Goal: Task Accomplishment & Management: Complete application form

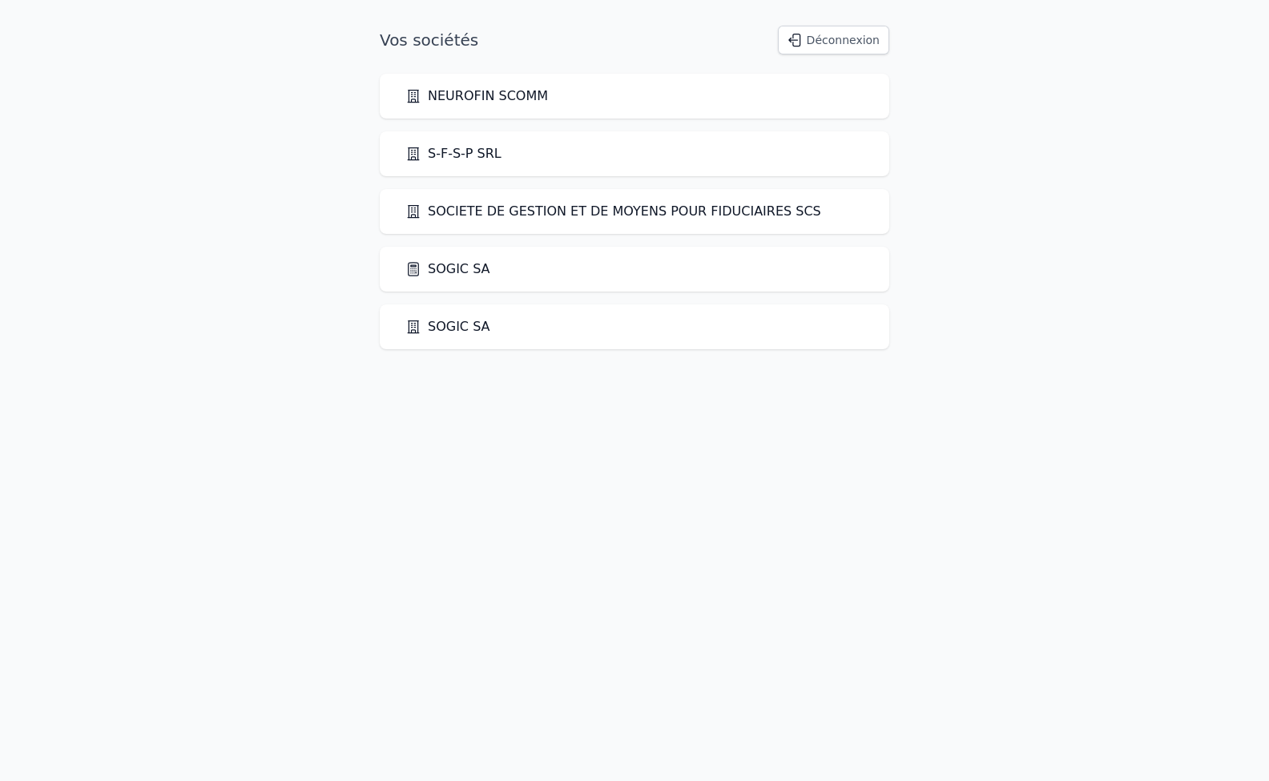
click at [445, 263] on link "SOGIC SA" at bounding box center [447, 269] width 85 height 19
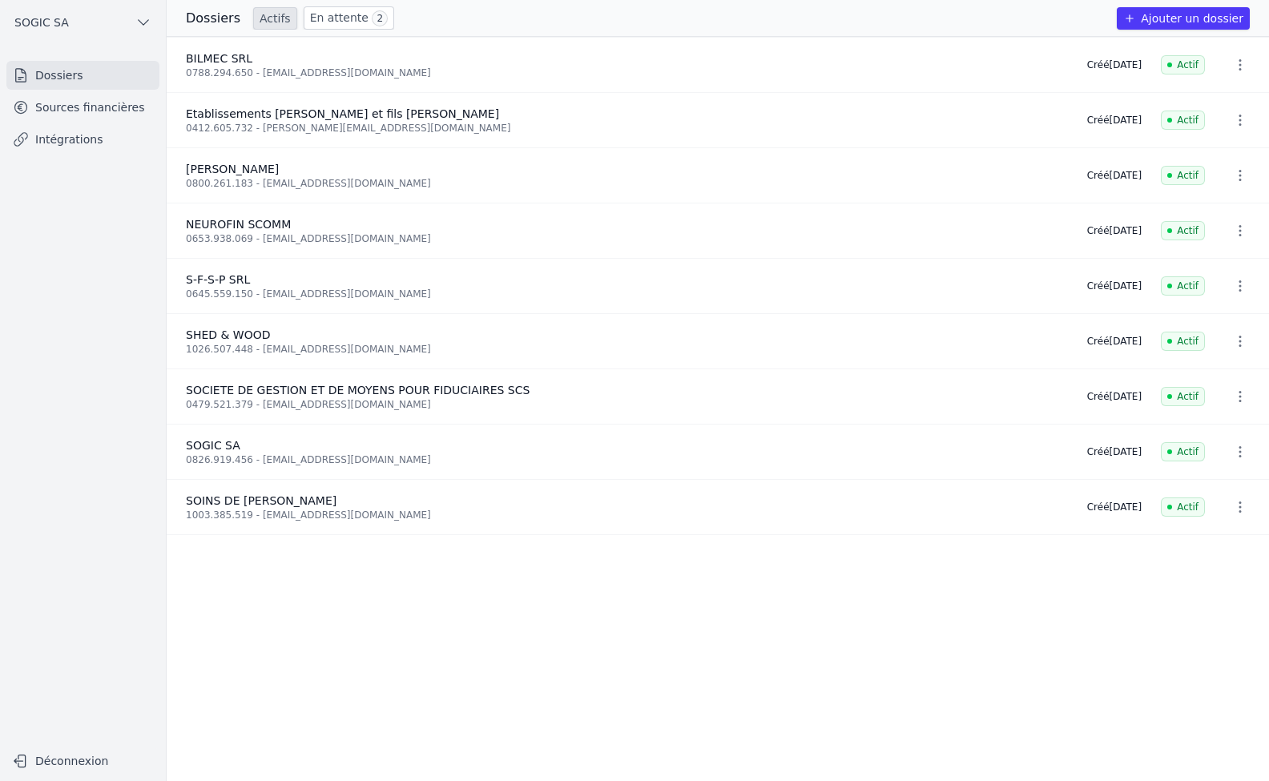
click at [63, 147] on link "Intégrations" at bounding box center [82, 139] width 153 height 29
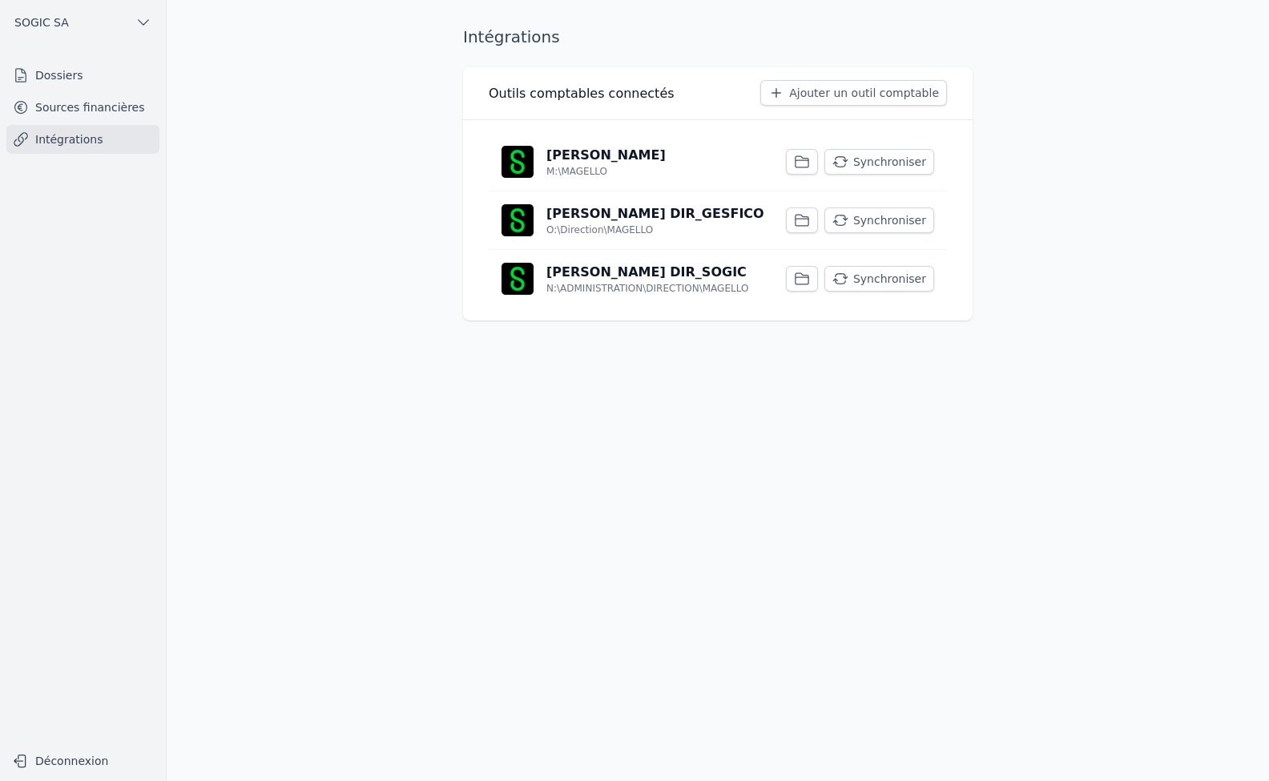
click at [879, 275] on button "Synchroniser" at bounding box center [879, 279] width 110 height 26
click at [880, 215] on button "Synchroniser" at bounding box center [879, 220] width 110 height 26
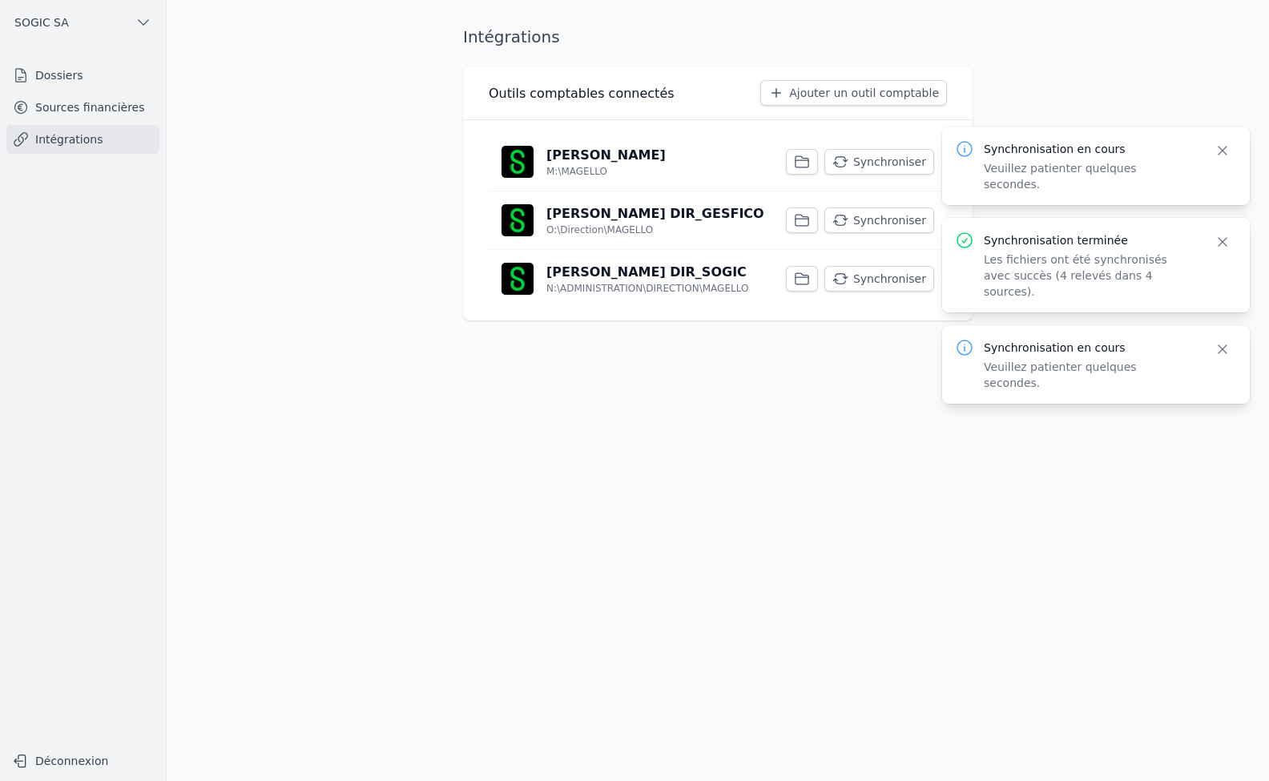
click at [870, 162] on button "Synchroniser" at bounding box center [879, 162] width 110 height 26
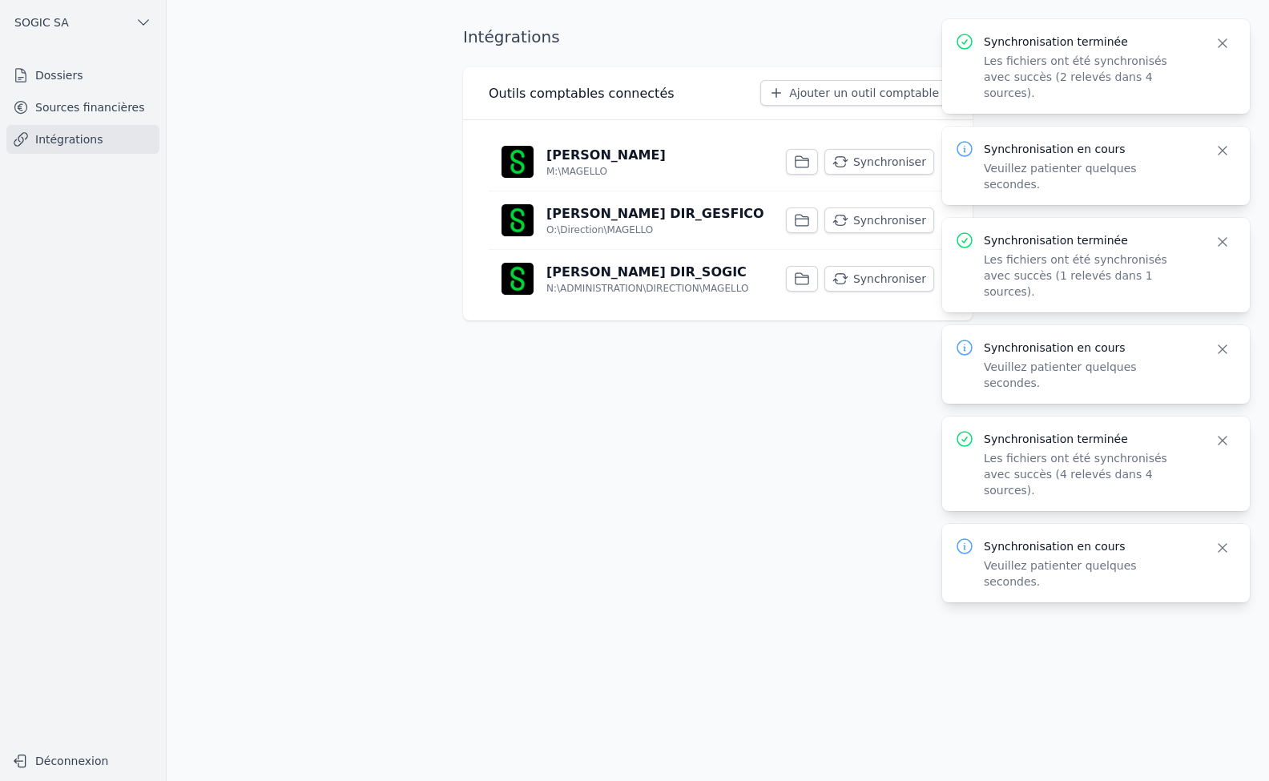
click at [82, 112] on link "Sources financières" at bounding box center [82, 107] width 153 height 29
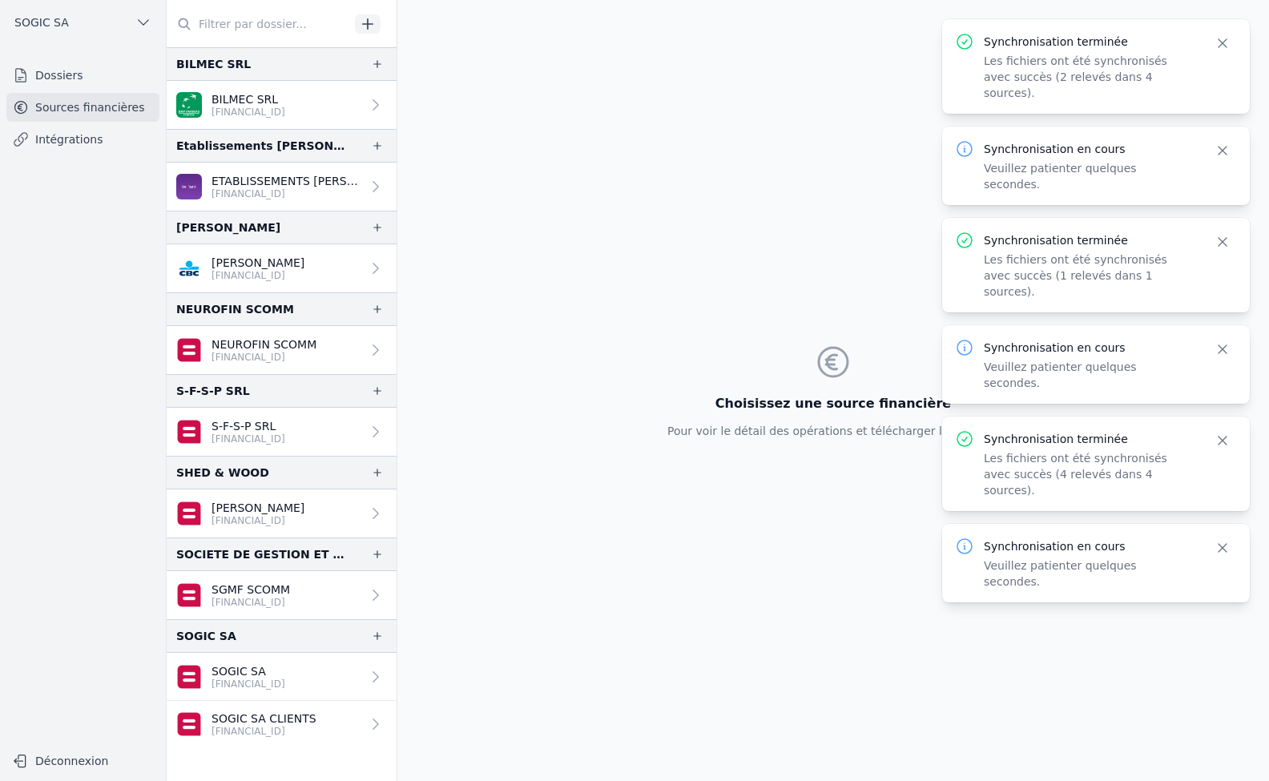
click at [251, 352] on p "[FINANCIAL_ID]" at bounding box center [263, 357] width 105 height 13
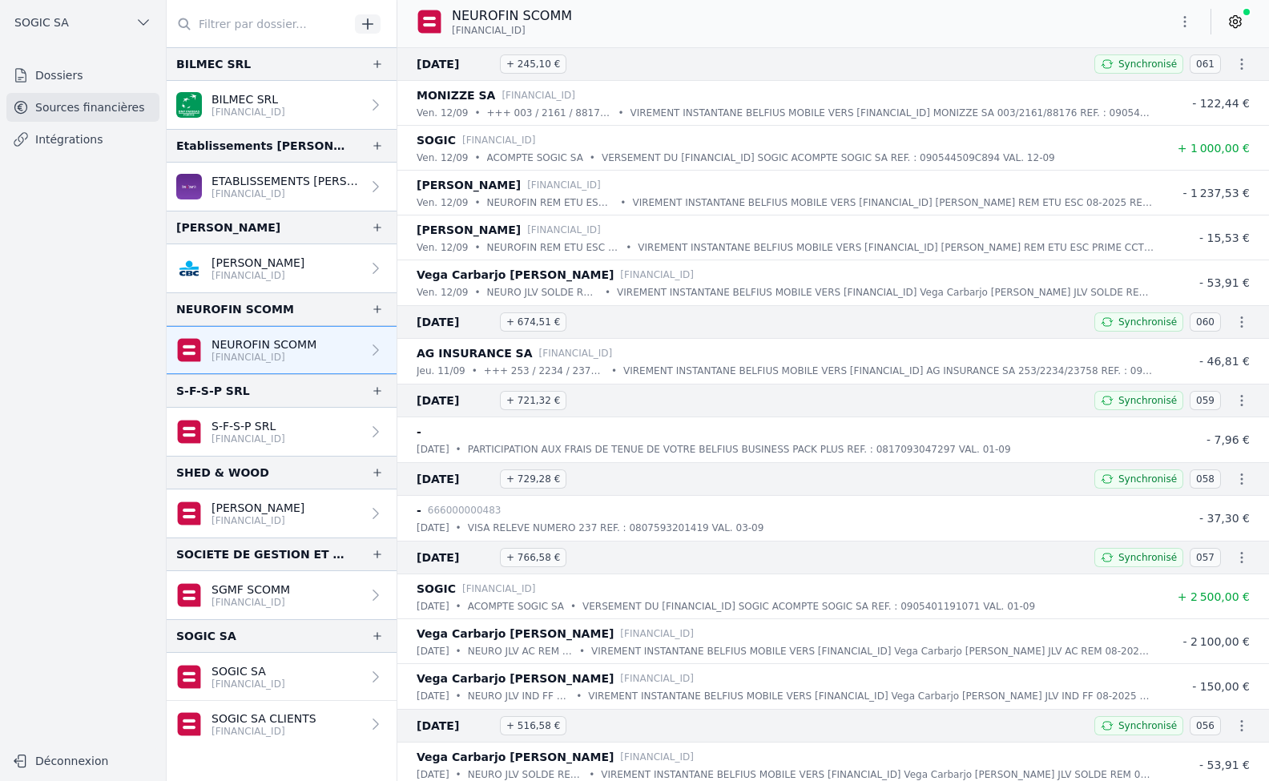
click at [261, 728] on p "[FINANCIAL_ID]" at bounding box center [263, 731] width 105 height 13
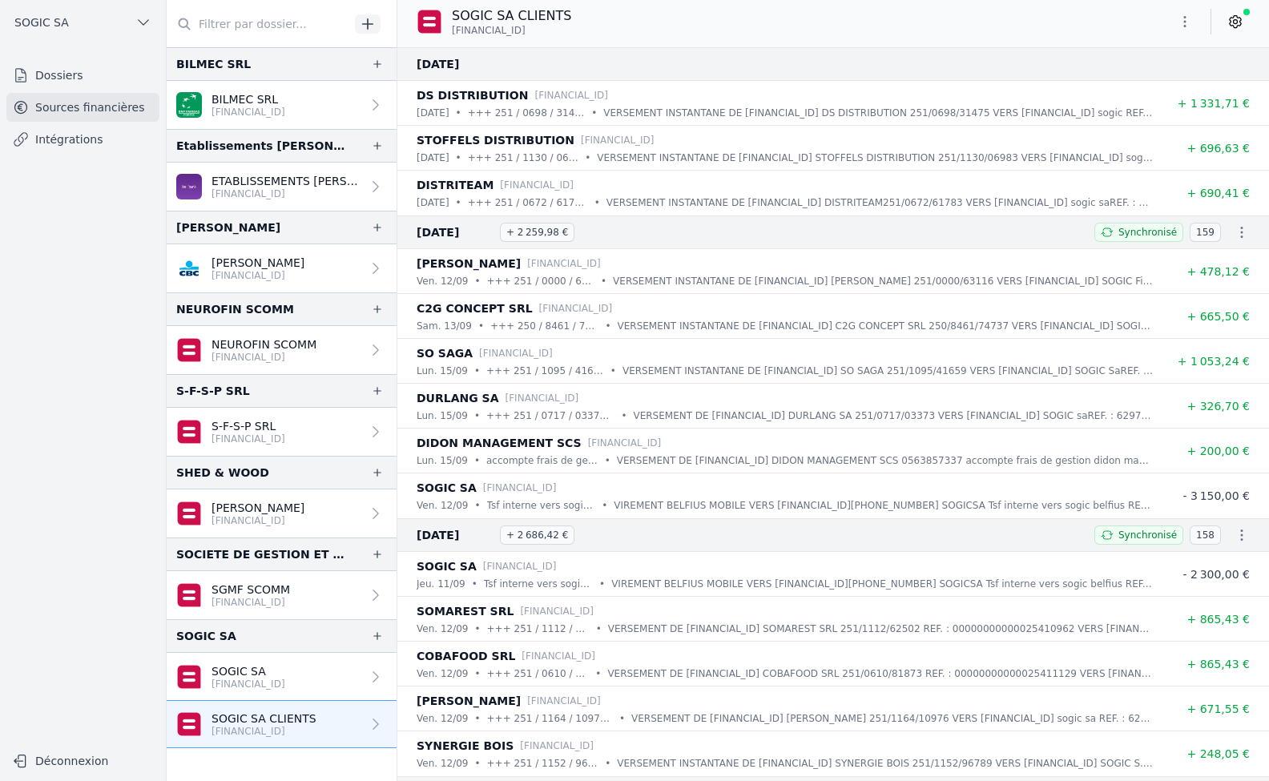
click at [253, 678] on p "[FINANCIAL_ID]" at bounding box center [248, 684] width 74 height 13
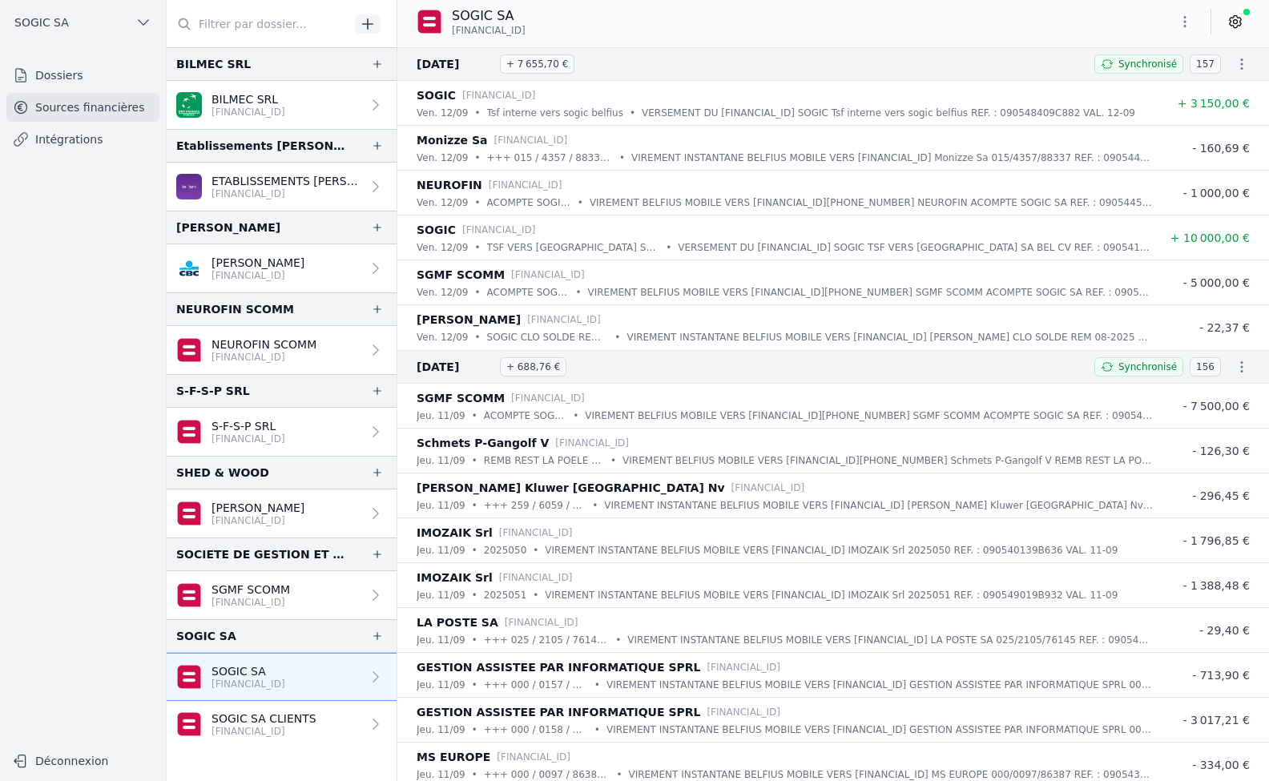
click at [65, 144] on link "Intégrations" at bounding box center [82, 139] width 153 height 29
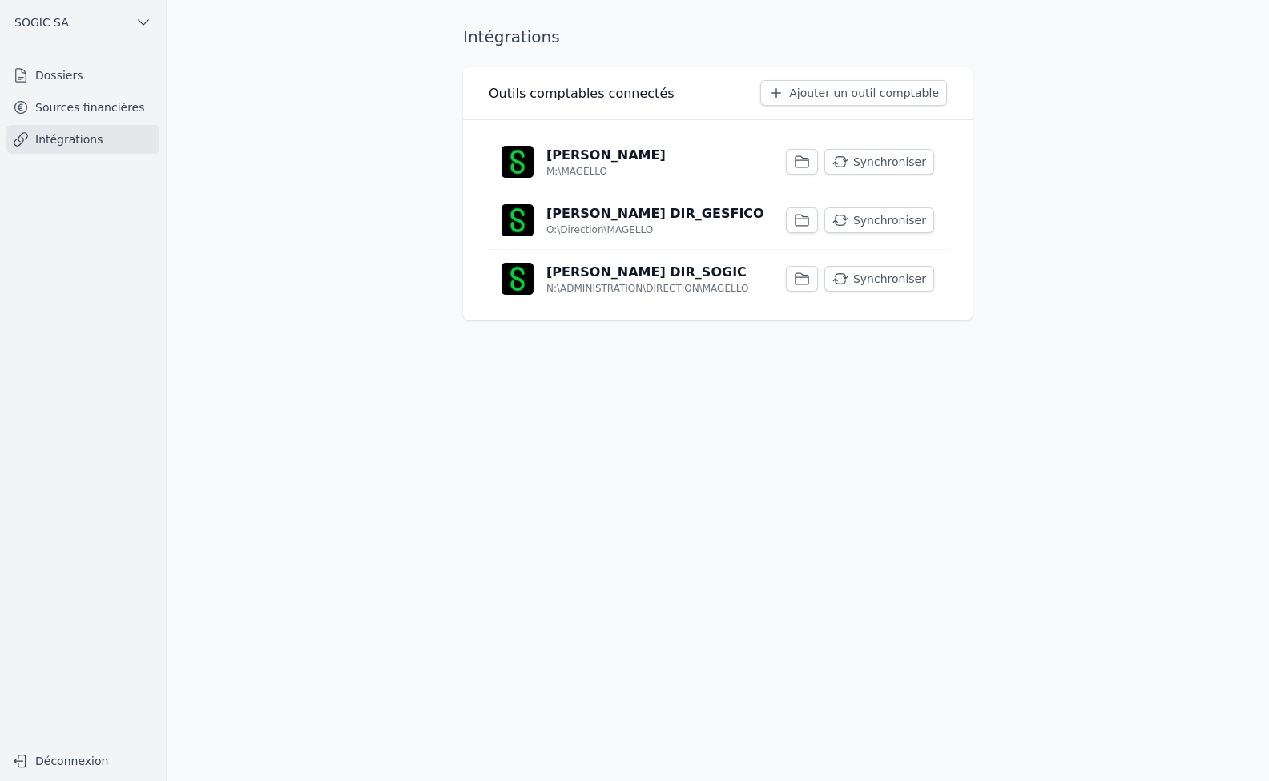
click at [70, 78] on link "Dossiers" at bounding box center [82, 75] width 153 height 29
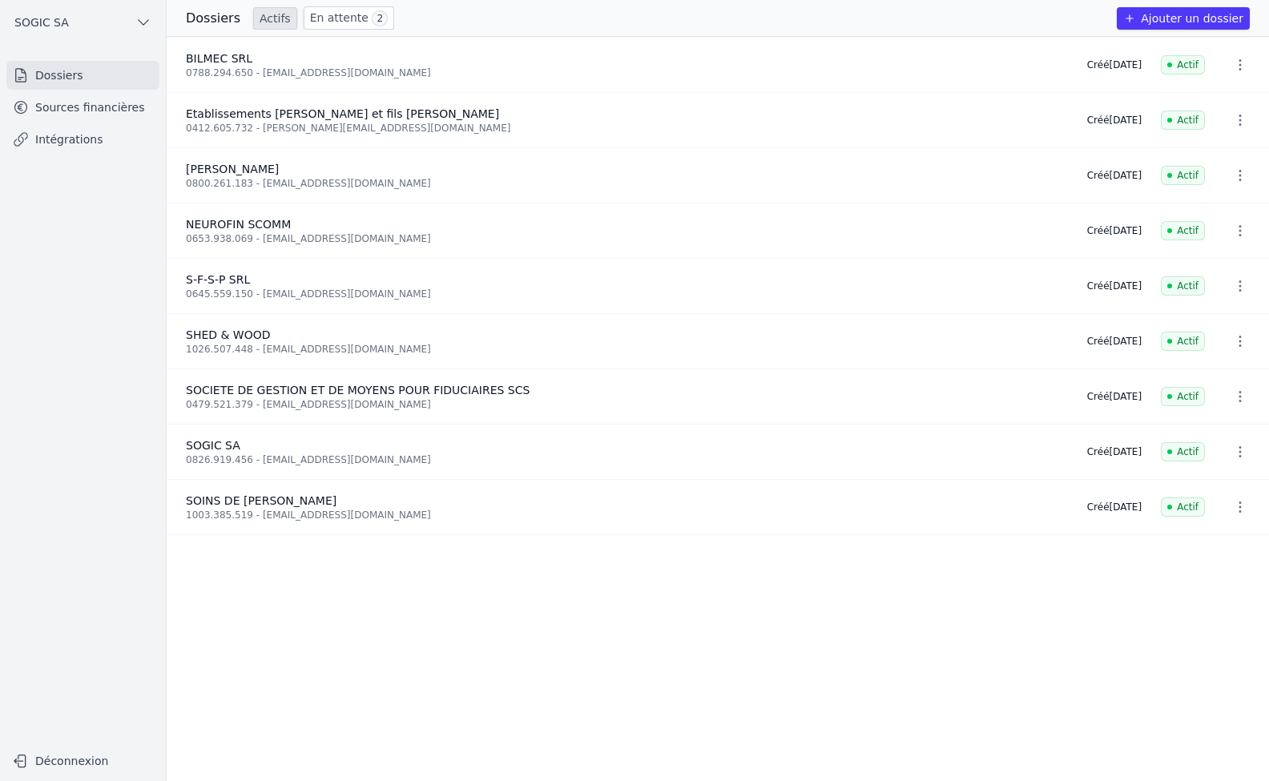
click at [342, 19] on link "En attente 2" at bounding box center [349, 17] width 91 height 23
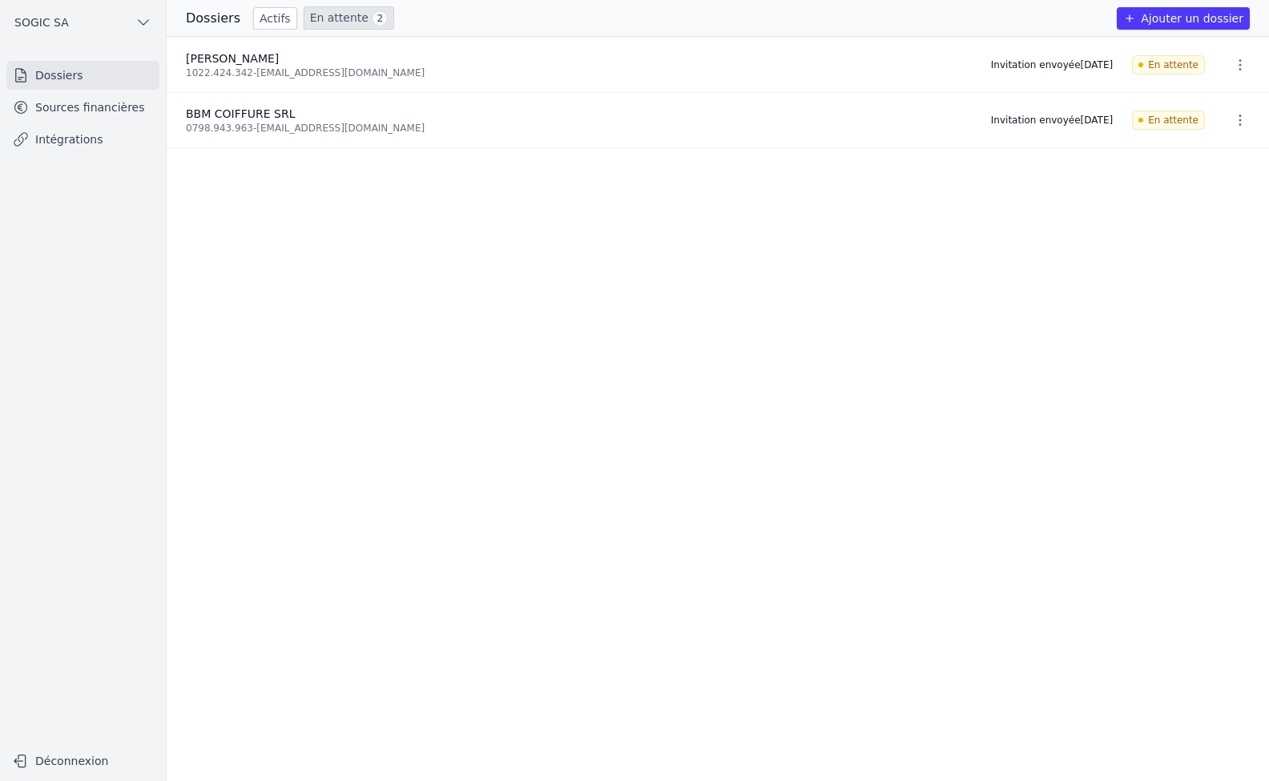
click at [1232, 123] on icon "button" at bounding box center [1240, 120] width 16 height 16
click at [1212, 153] on button "Ré-inviter" at bounding box center [1210, 155] width 100 height 33
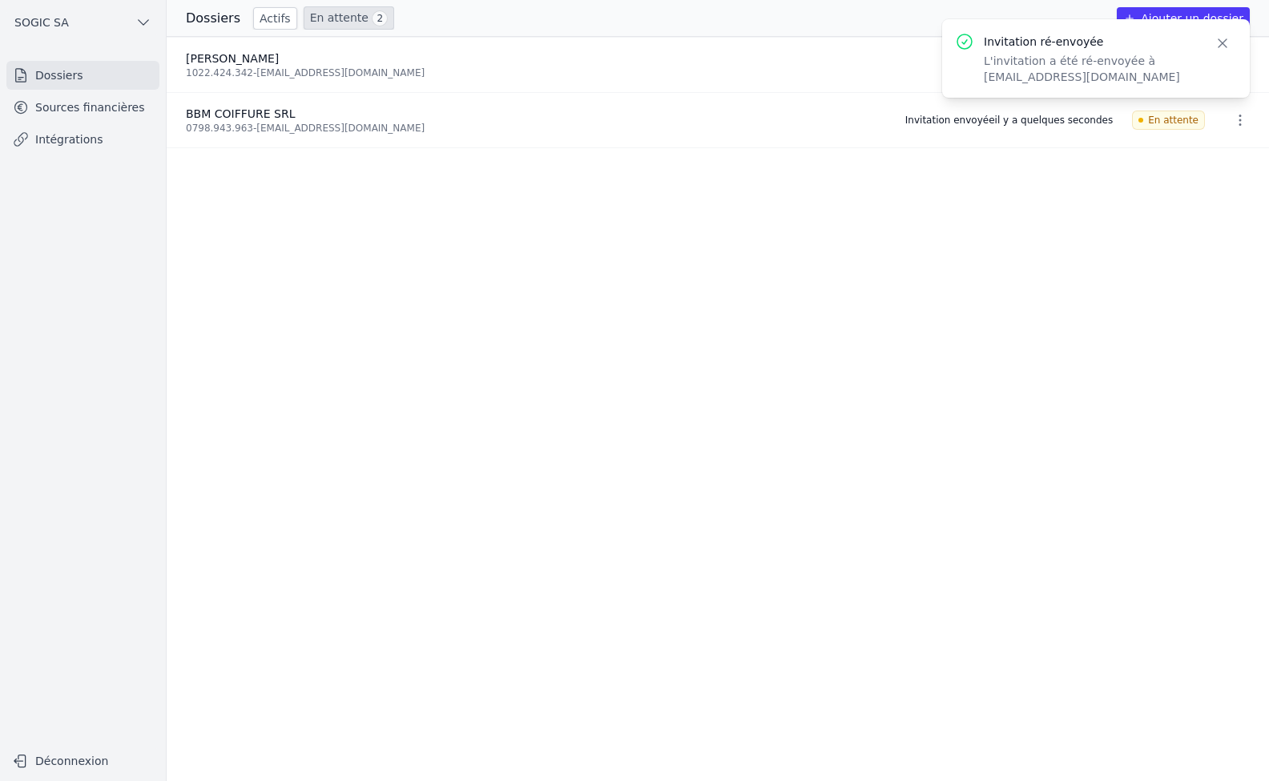
click at [714, 268] on ul "CHRIS CHAUFFAGE 1022.424.342 - peetermanschristophe30@gmail.com Invitation envo…" at bounding box center [718, 409] width 1102 height 744
click at [1229, 42] on icon "button" at bounding box center [1222, 43] width 16 height 16
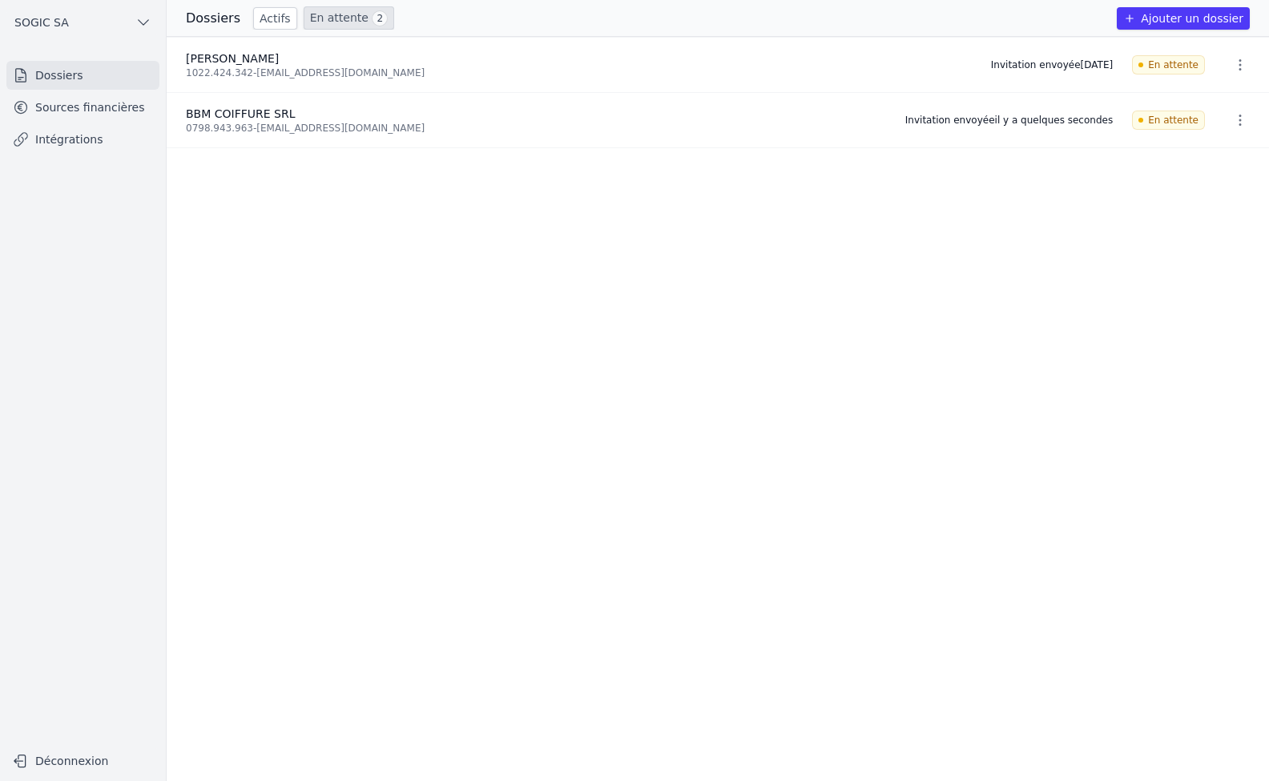
click at [1237, 69] on icon "button" at bounding box center [1240, 65] width 16 height 16
click at [1202, 99] on button "Ré-inviter" at bounding box center [1210, 99] width 100 height 33
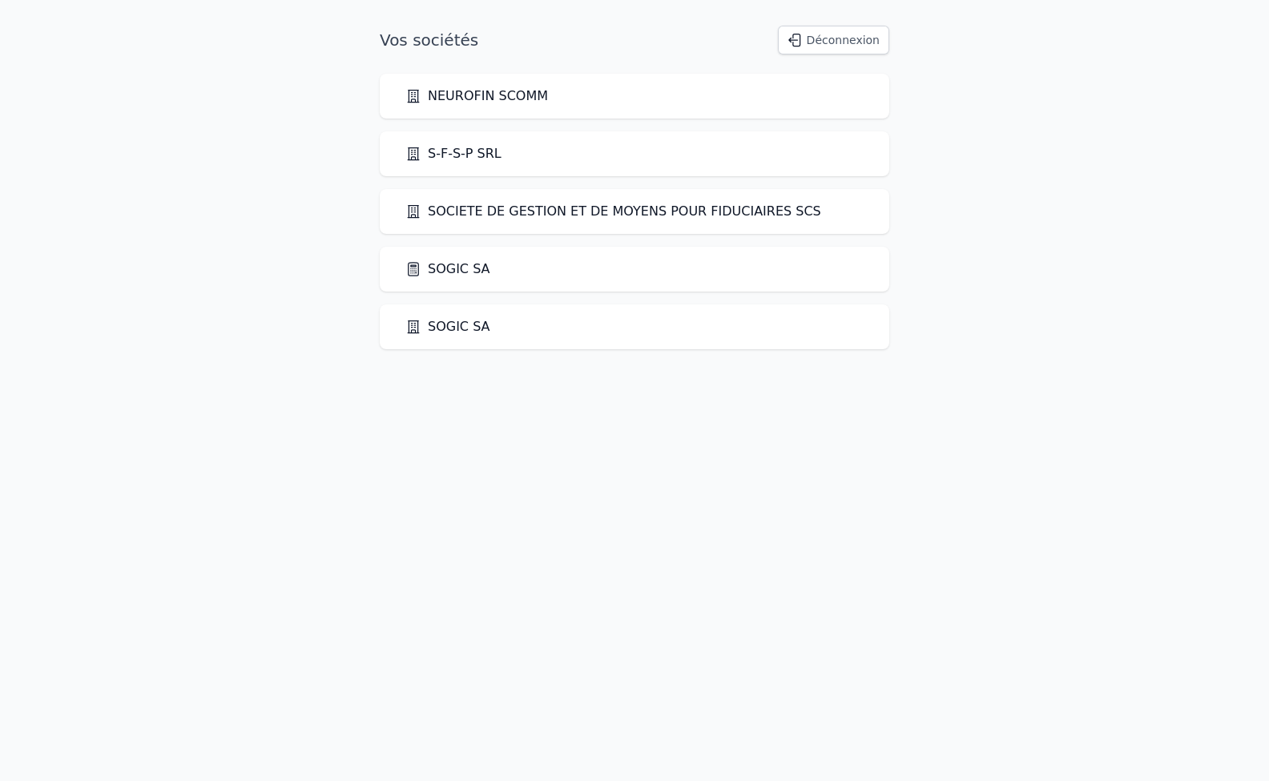
click at [433, 264] on link "SOGIC SA" at bounding box center [447, 269] width 85 height 19
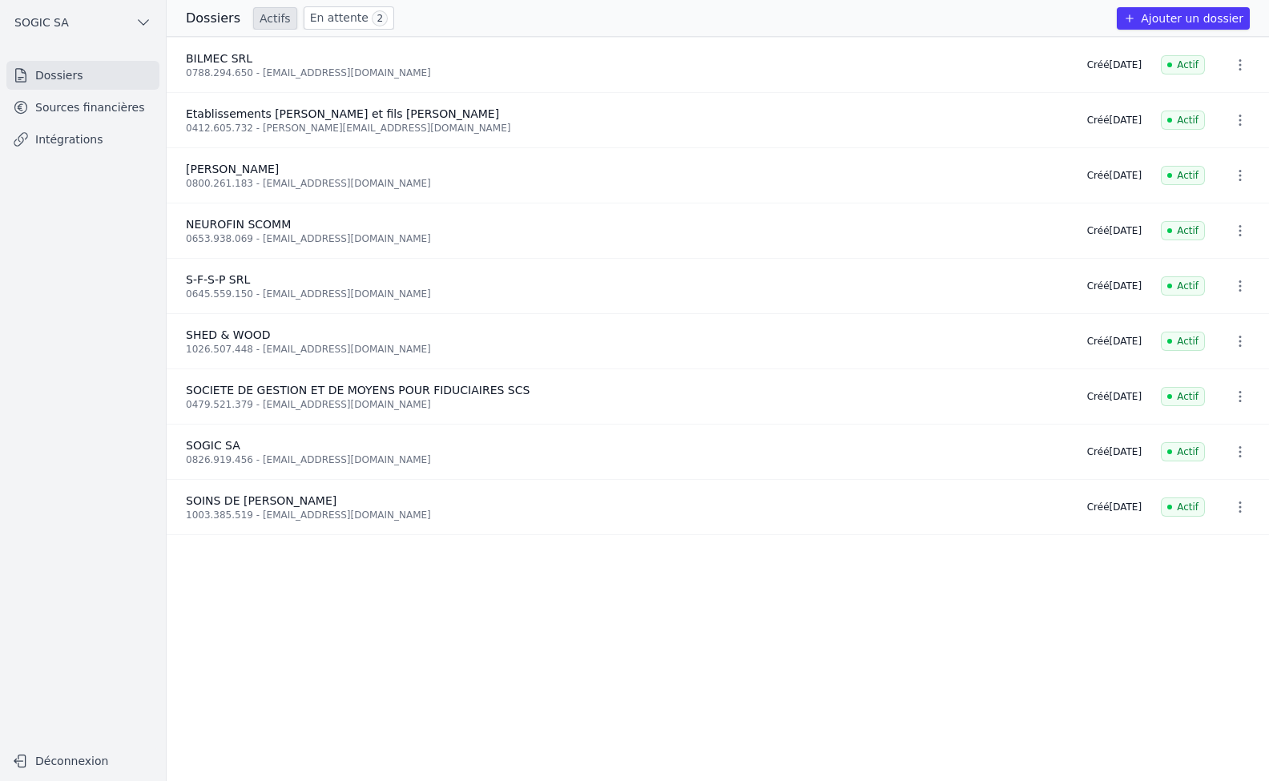
click at [1210, 21] on button "Ajouter un dossier" at bounding box center [1183, 18] width 133 height 22
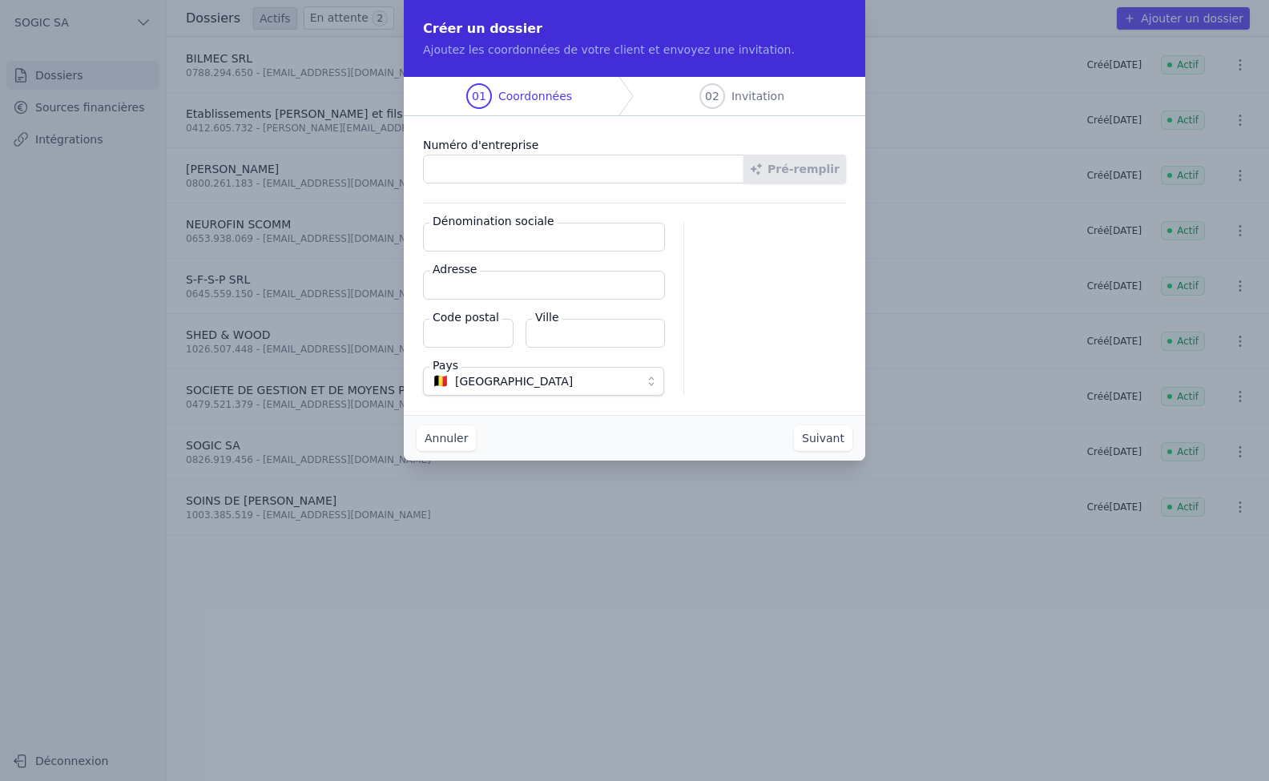
click at [445, 164] on input "Numéro d'entreprise" at bounding box center [583, 169] width 321 height 29
click at [473, 169] on input "Numéro d'entreprise" at bounding box center [583, 169] width 321 height 29
paste input "0793.952.027"
type input "0793.952.027"
click at [818, 168] on button "Pré-remplir" at bounding box center [794, 169] width 103 height 29
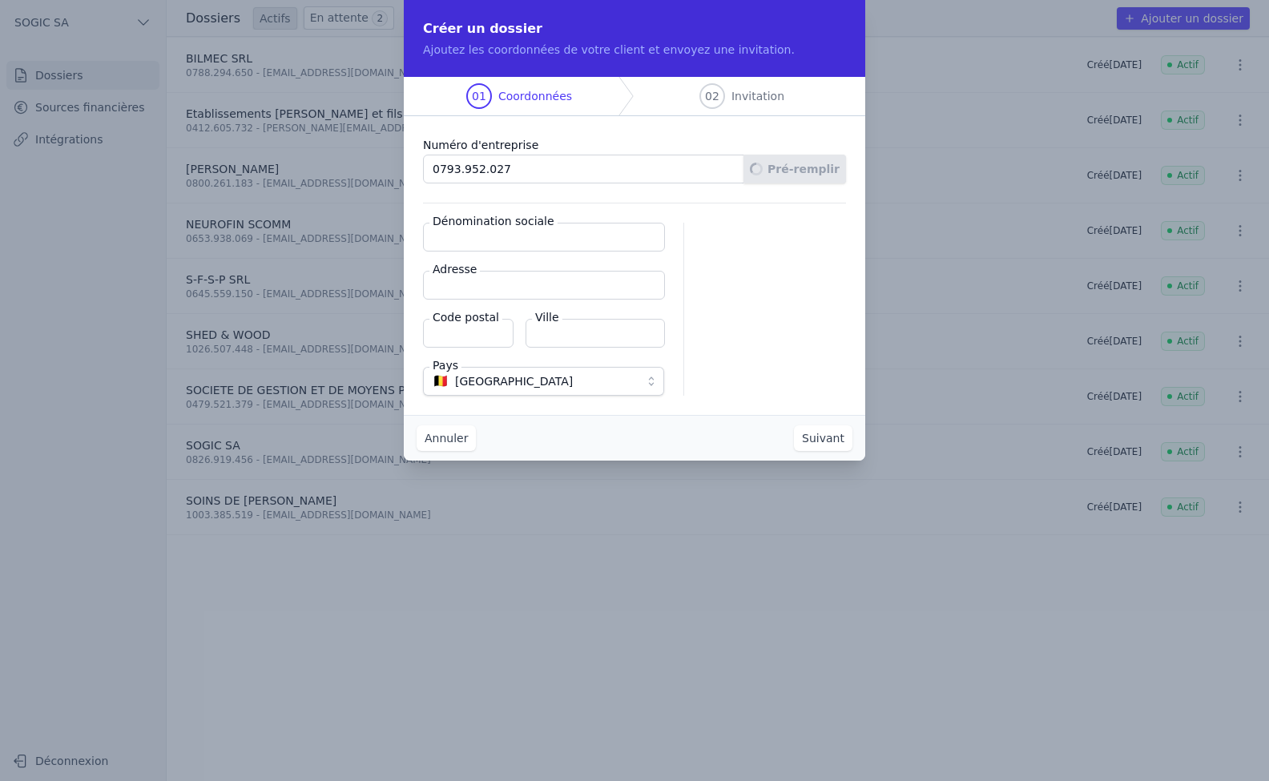
type input "[DOMAIN_NAME] SRL"
type input "Rue du Cimetière 18/001"
type input "4357"
type input "Donceel"
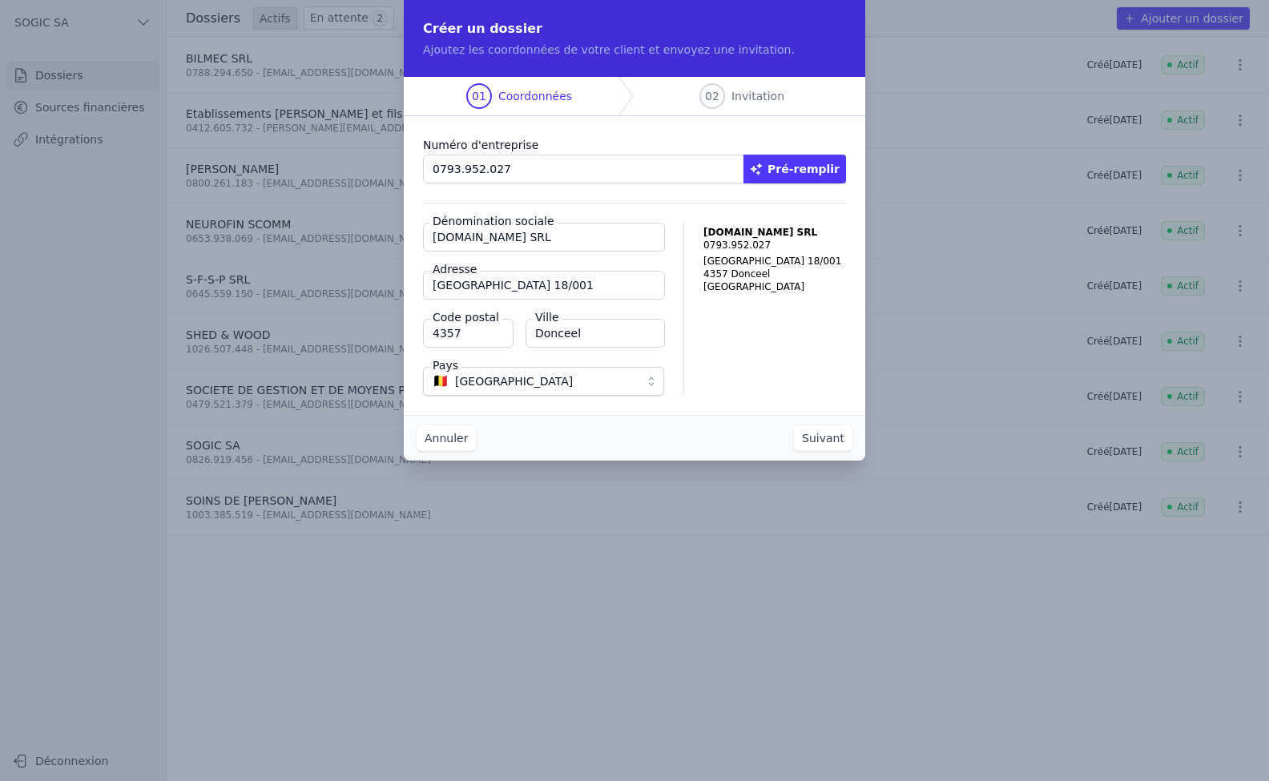
click at [826, 437] on button "Suivant" at bounding box center [823, 438] width 58 height 26
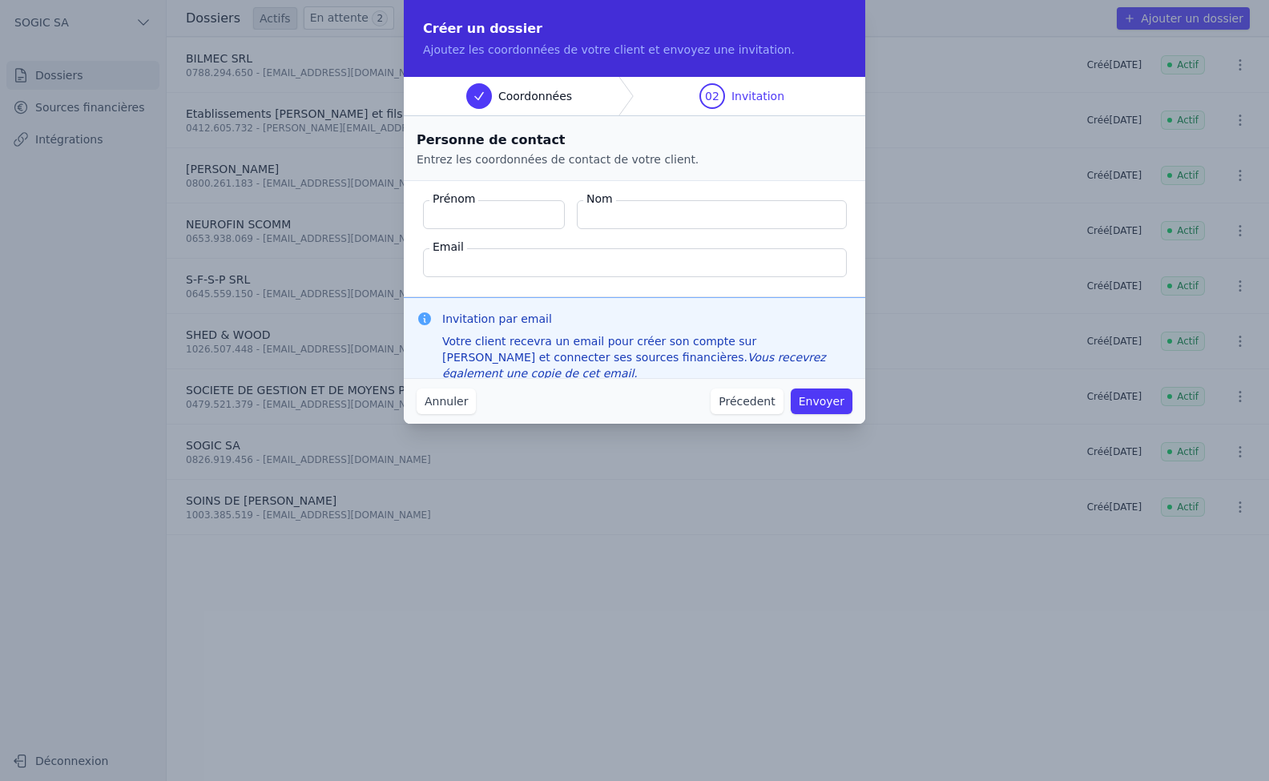
click at [462, 215] on input "Prénom" at bounding box center [494, 214] width 142 height 29
type input "Yoan"
click at [619, 217] on input "Nom" at bounding box center [712, 214] width 270 height 29
type input "GERARDY"
click at [465, 270] on input "Email" at bounding box center [635, 262] width 424 height 29
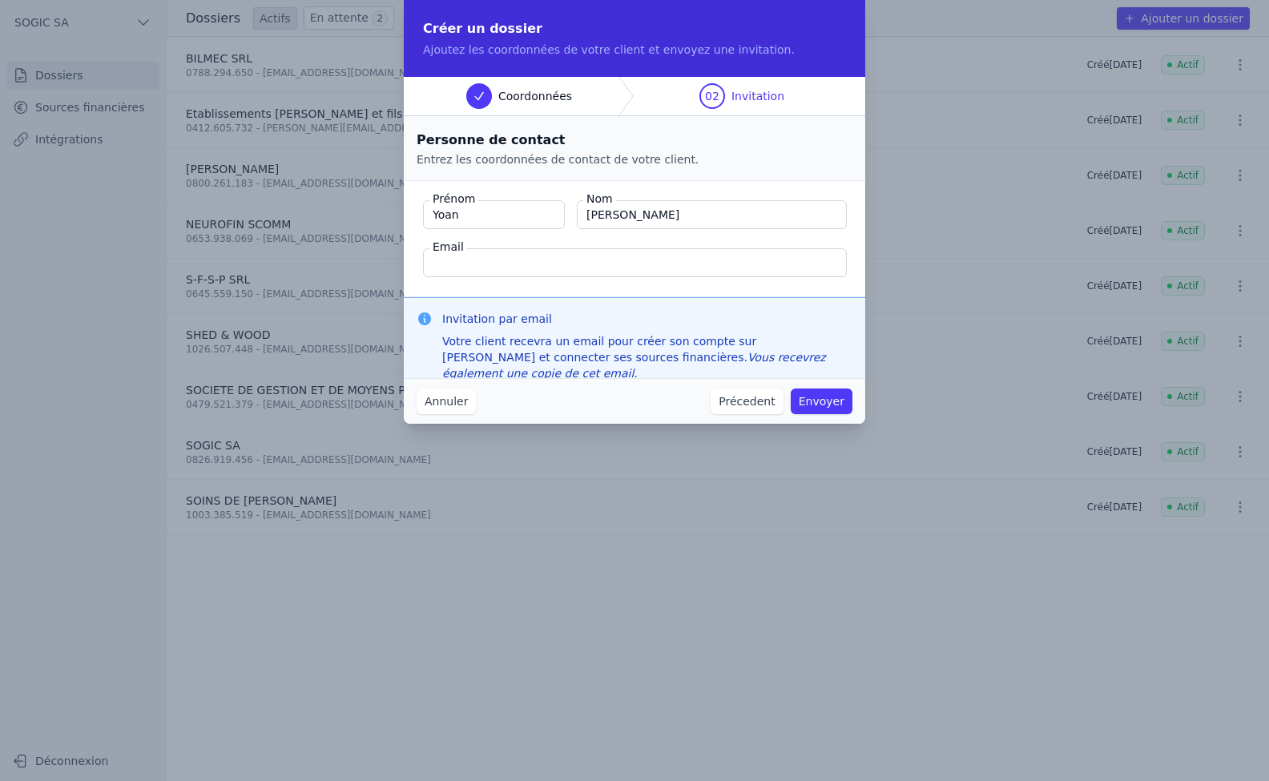
click at [487, 263] on input "Email" at bounding box center [635, 262] width 424 height 29
paste input "[EMAIL_ADDRESS][DOMAIN_NAME]"
type input "[EMAIL_ADDRESS][DOMAIN_NAME]"
click at [828, 397] on button "Envoyer" at bounding box center [822, 401] width 62 height 26
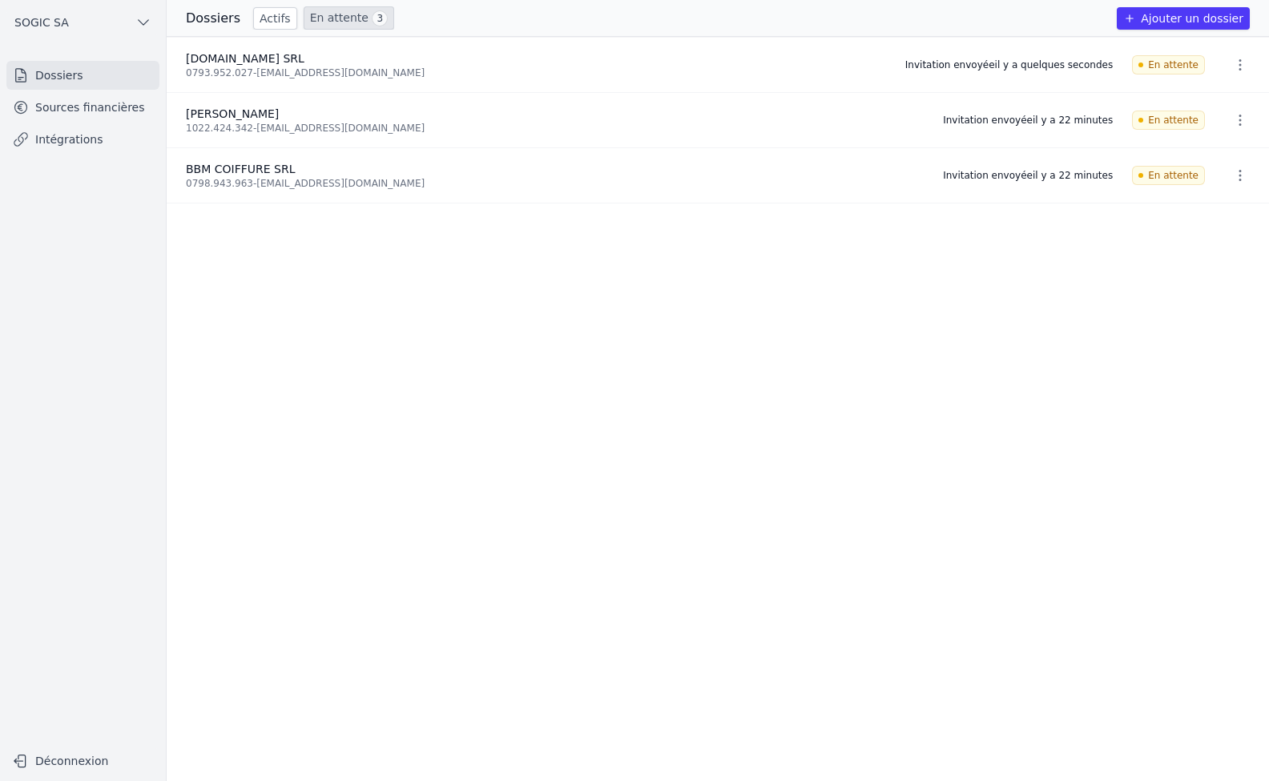
click at [81, 109] on link "Sources financières" at bounding box center [82, 107] width 153 height 29
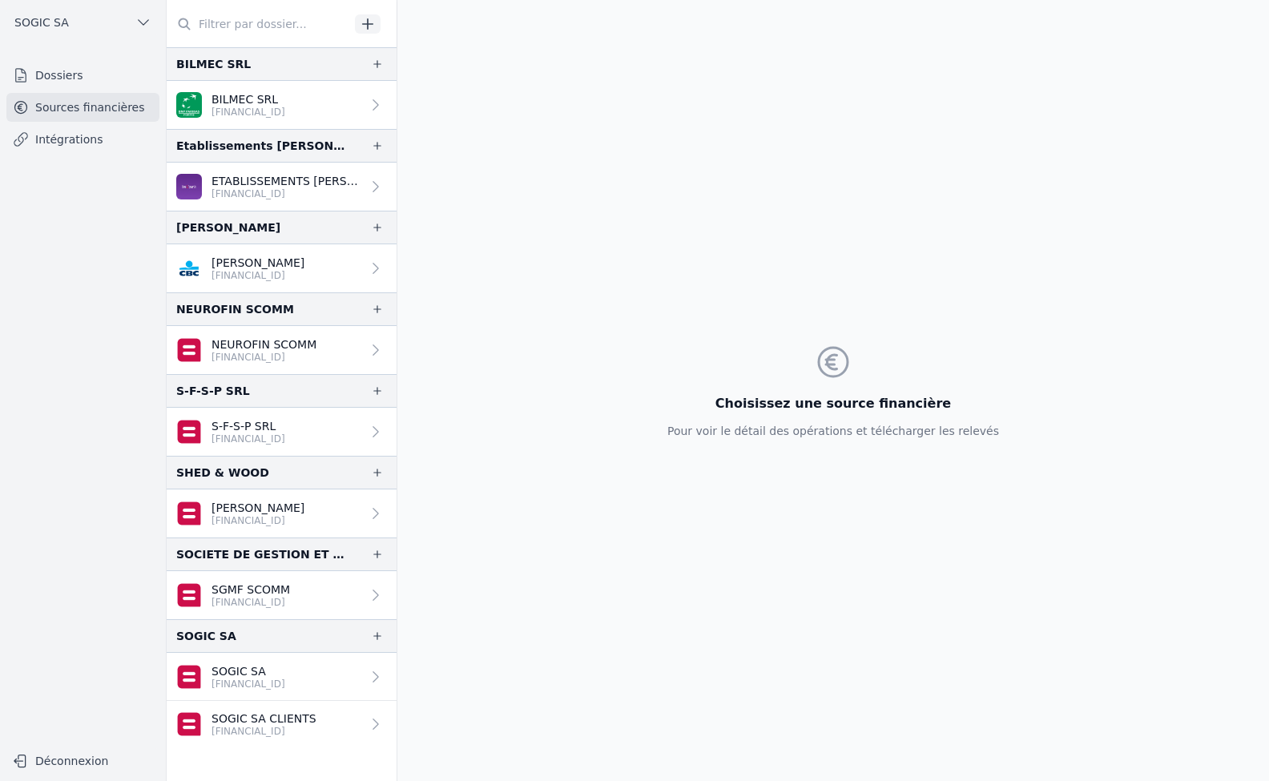
click at [60, 140] on link "Intégrations" at bounding box center [82, 139] width 153 height 29
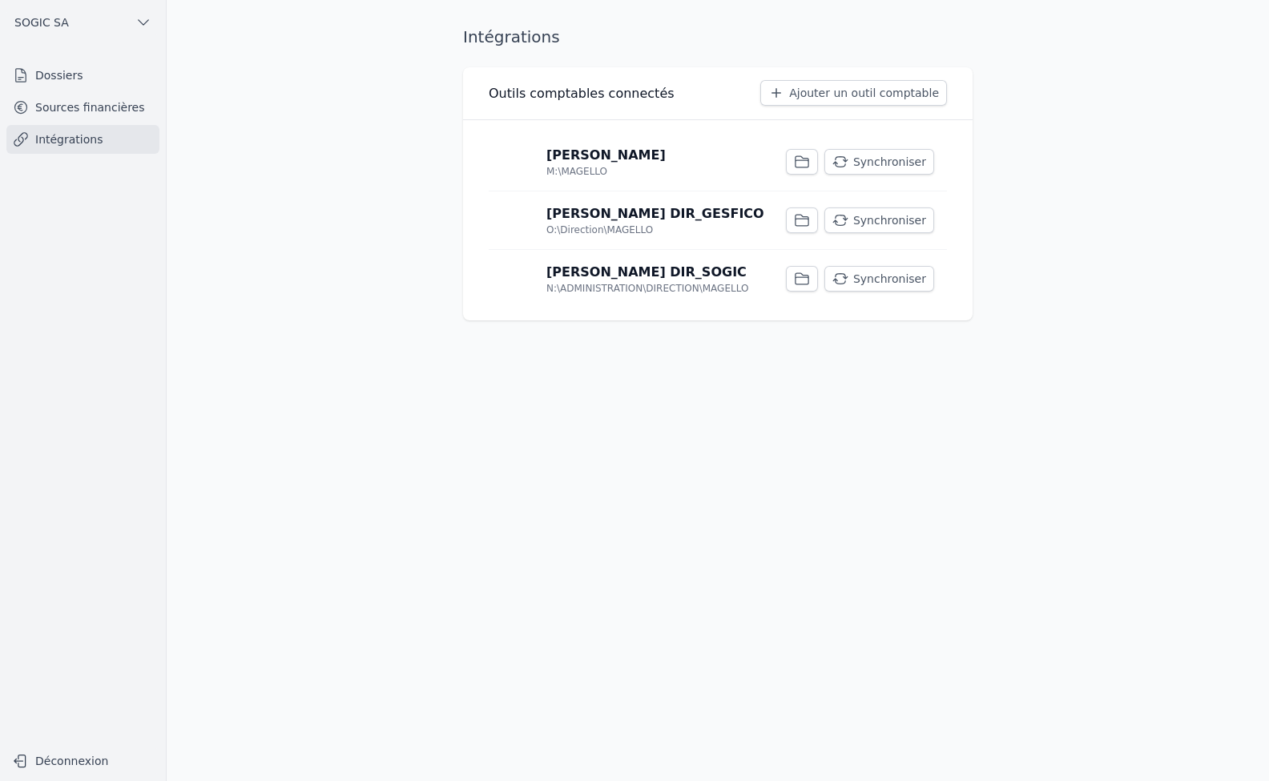
click at [66, 70] on link "Dossiers" at bounding box center [82, 75] width 153 height 29
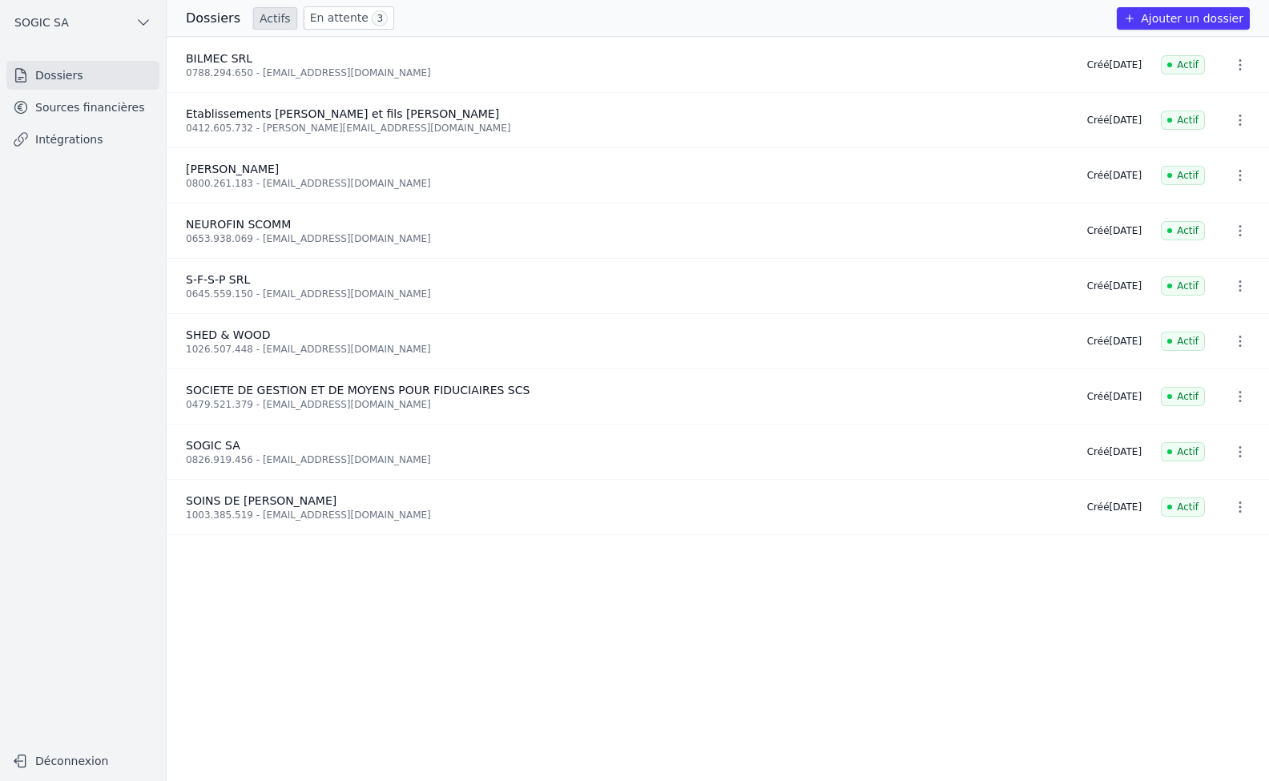
click at [324, 22] on link "En attente 3" at bounding box center [349, 17] width 91 height 23
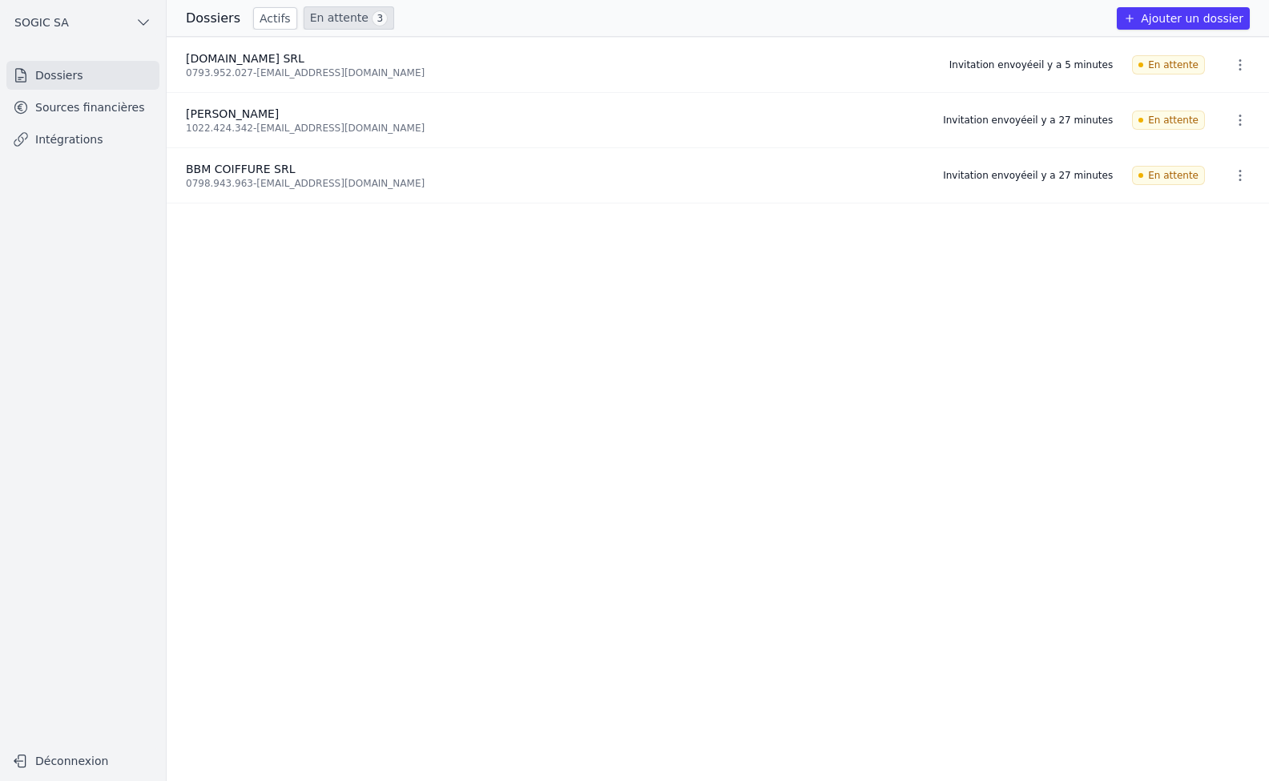
click at [104, 109] on link "Sources financières" at bounding box center [82, 107] width 153 height 29
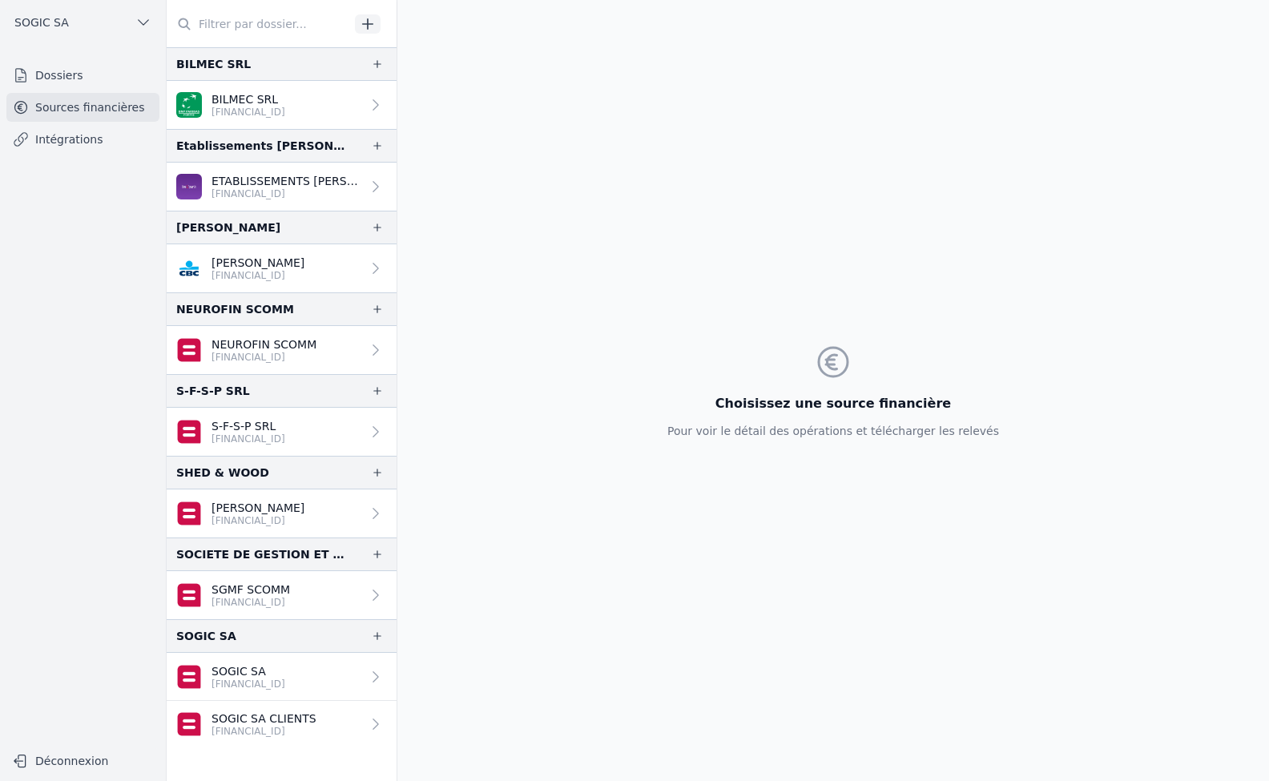
click at [87, 151] on link "Intégrations" at bounding box center [82, 139] width 153 height 29
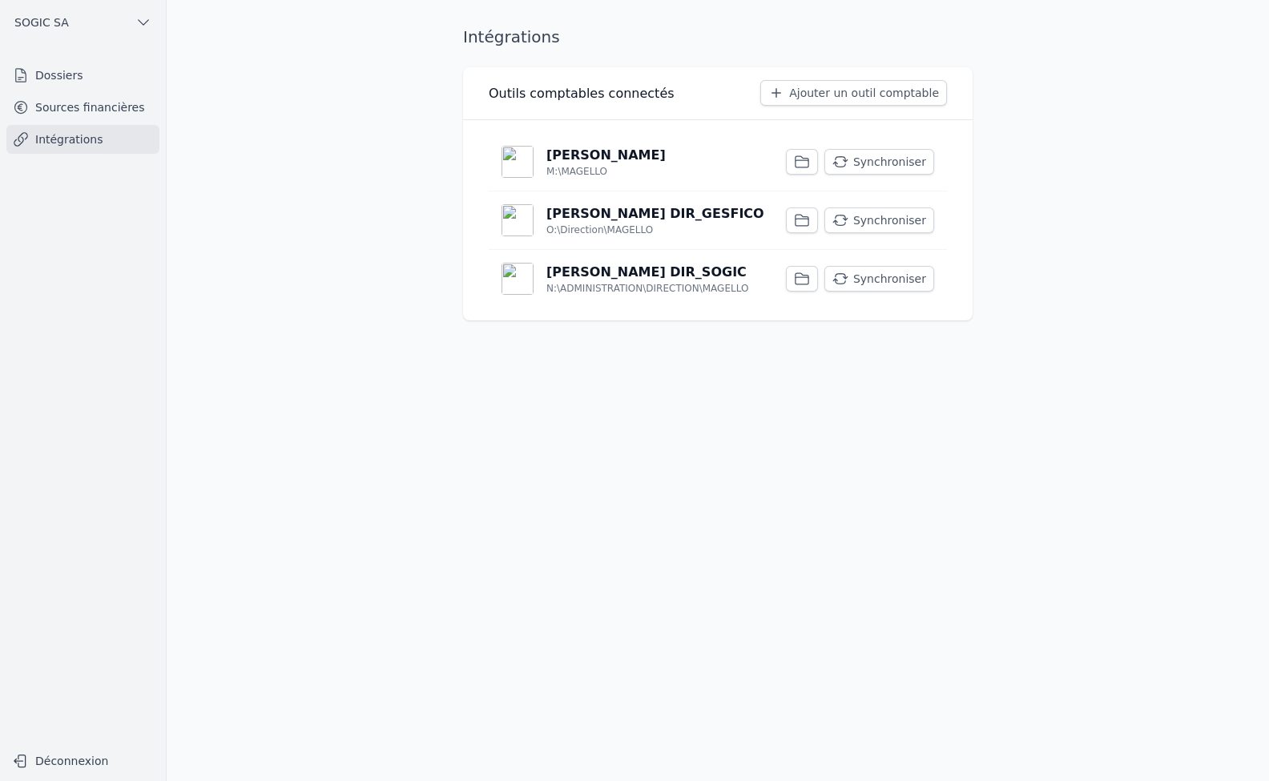
click at [80, 111] on link "Sources financières" at bounding box center [82, 107] width 153 height 29
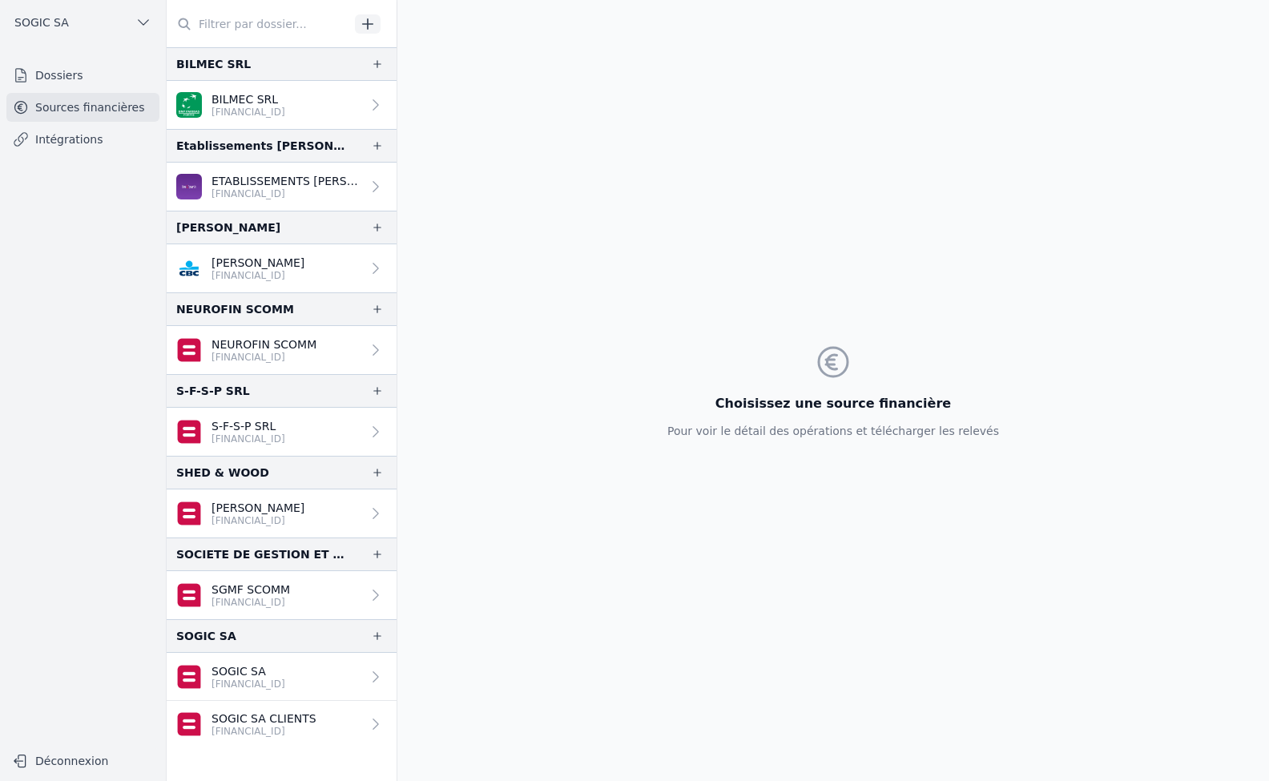
click at [50, 79] on link "Dossiers" at bounding box center [82, 75] width 153 height 29
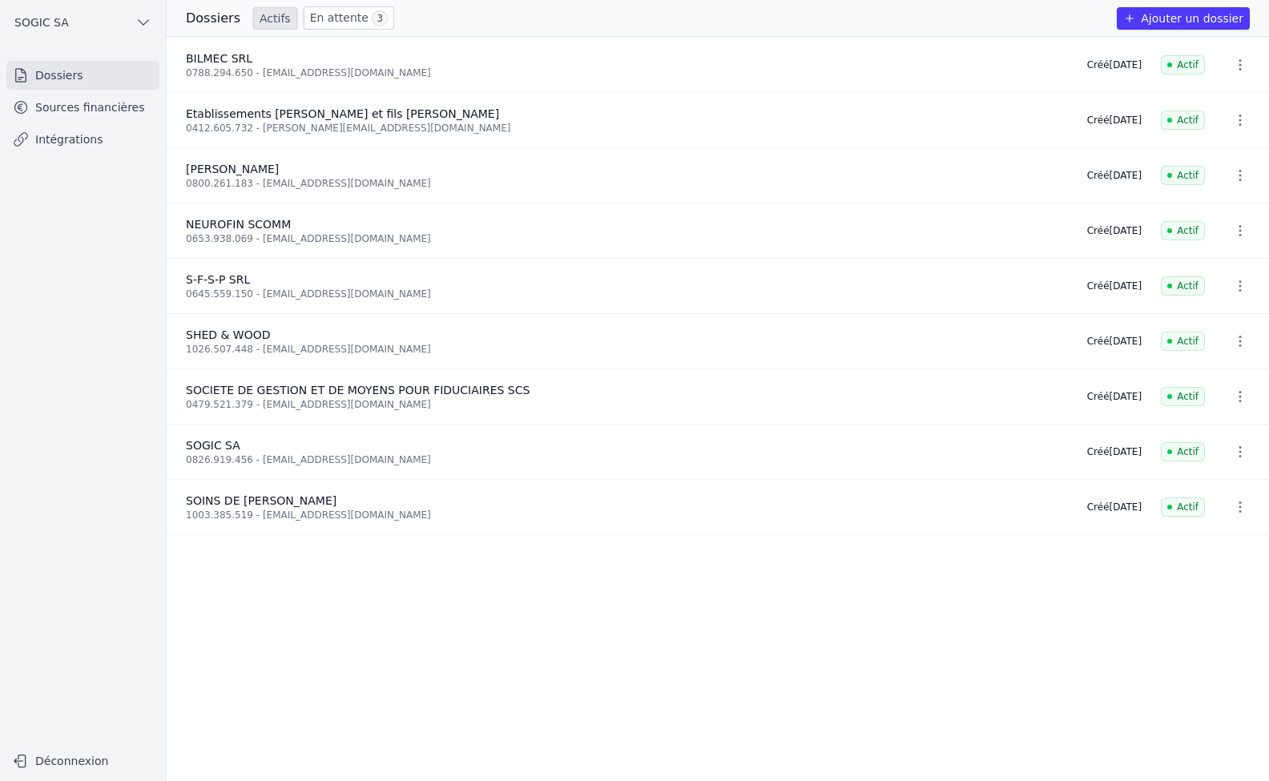
click at [333, 18] on link "En attente 3" at bounding box center [349, 17] width 91 height 23
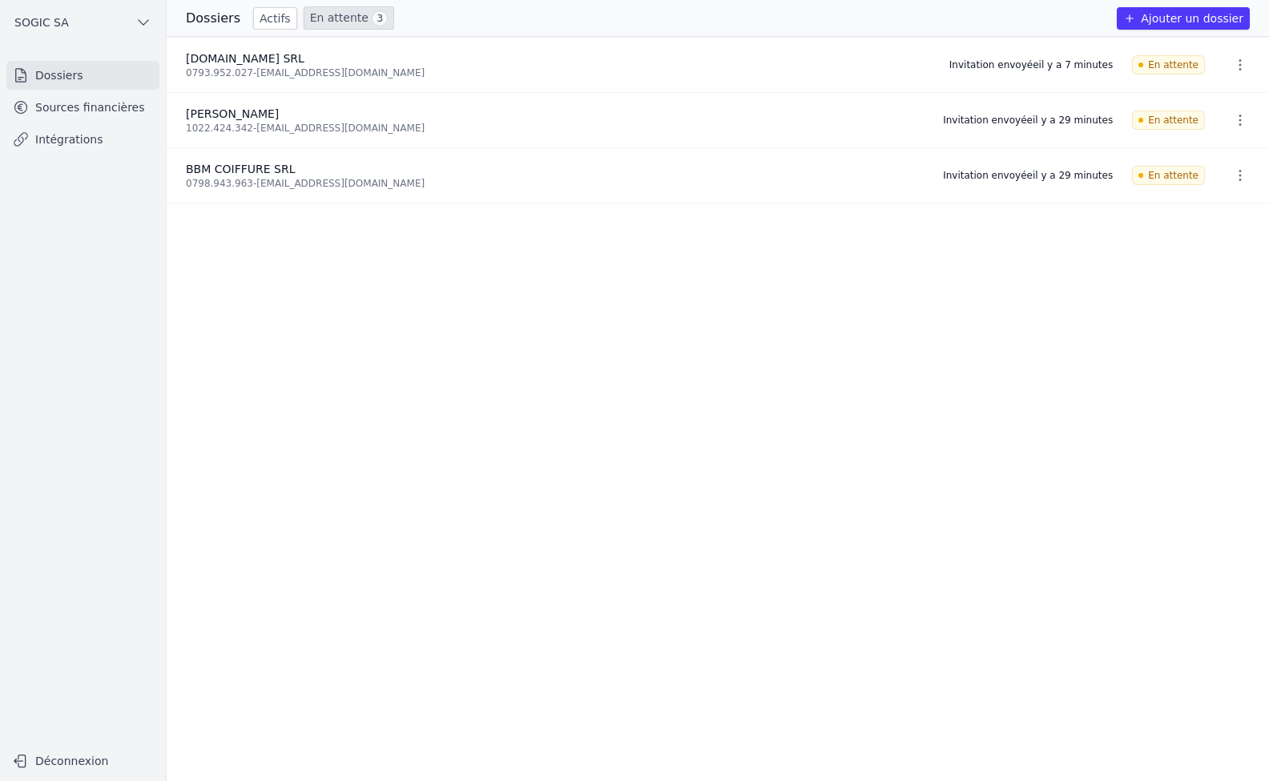
click at [68, 109] on link "Sources financières" at bounding box center [82, 107] width 153 height 29
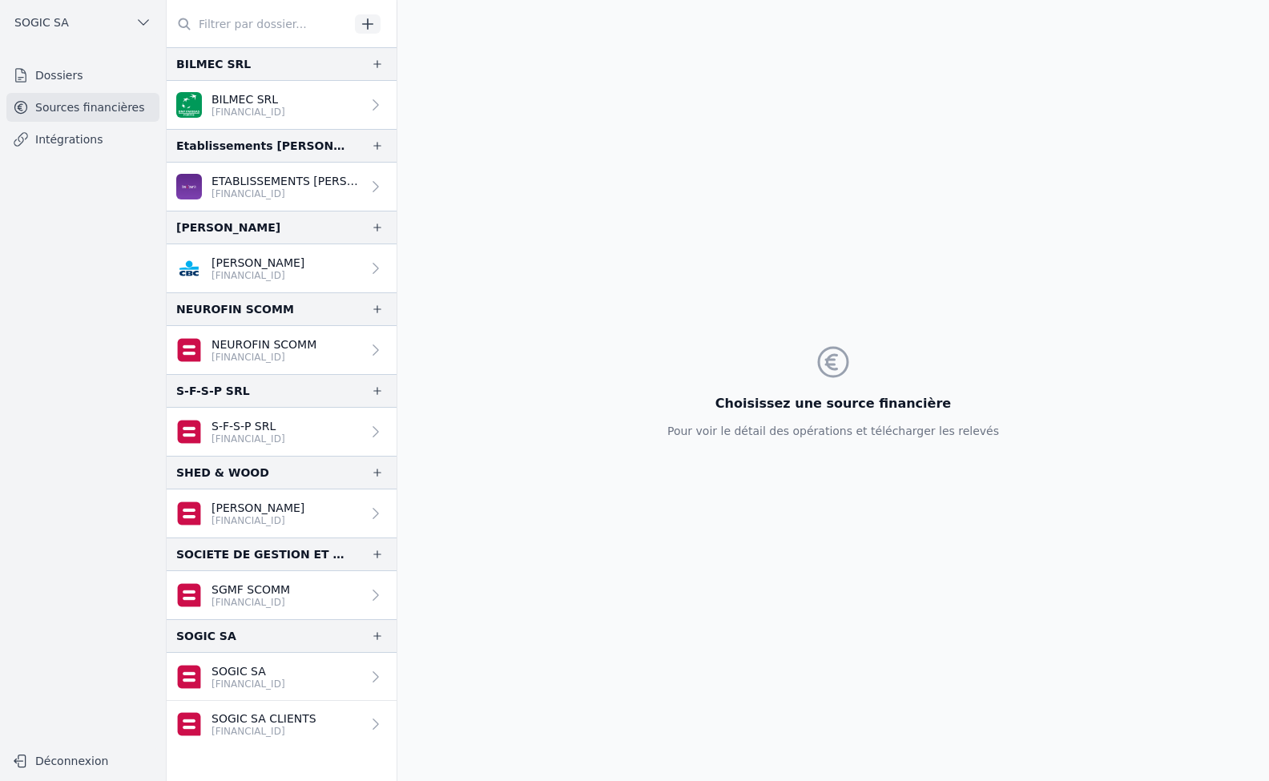
click at [56, 76] on link "Dossiers" at bounding box center [82, 75] width 153 height 29
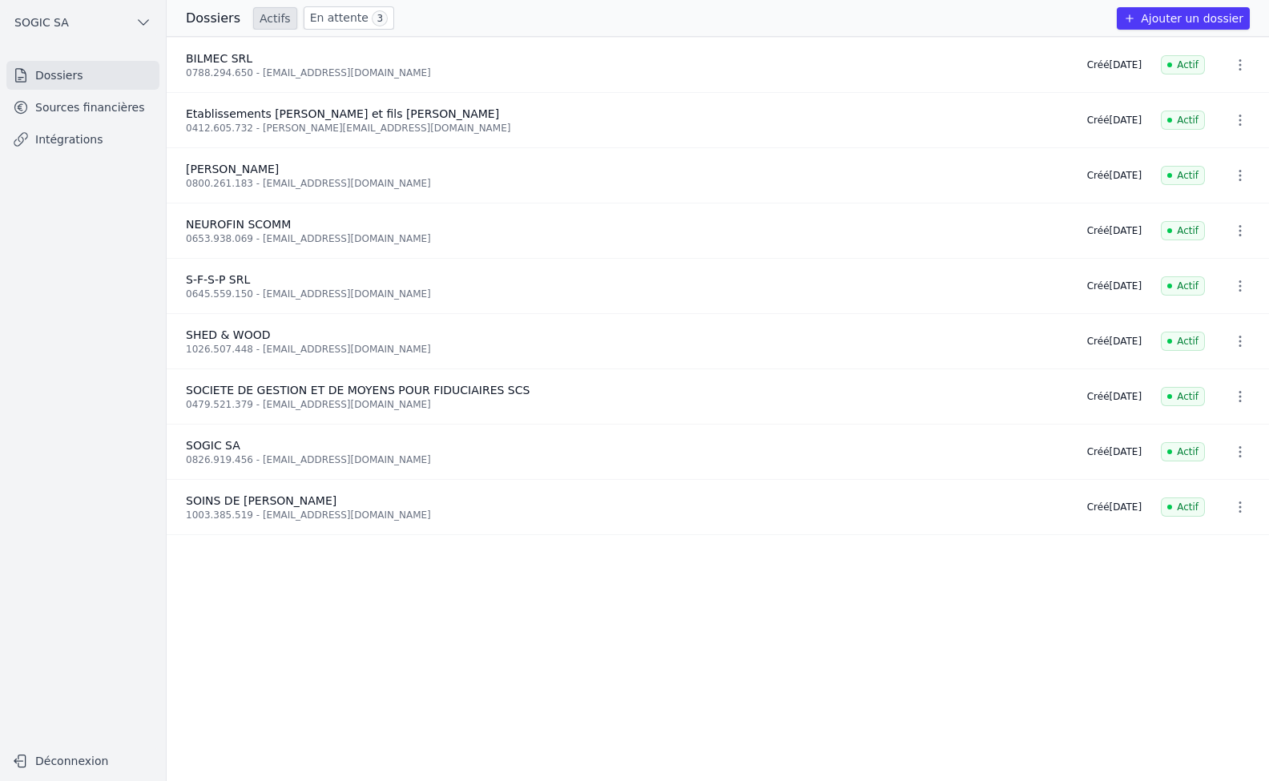
click at [324, 17] on link "En attente 3" at bounding box center [349, 17] width 91 height 23
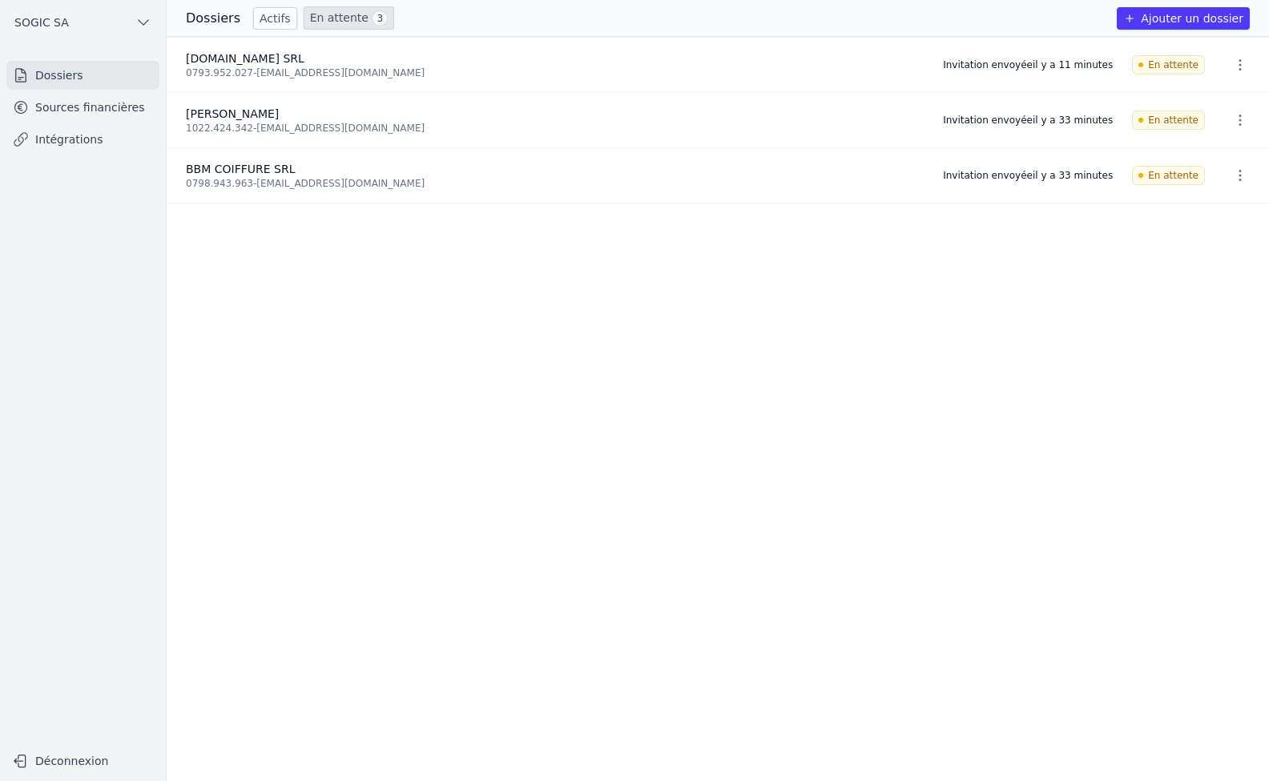
click at [70, 100] on link "Sources financières" at bounding box center [82, 107] width 153 height 29
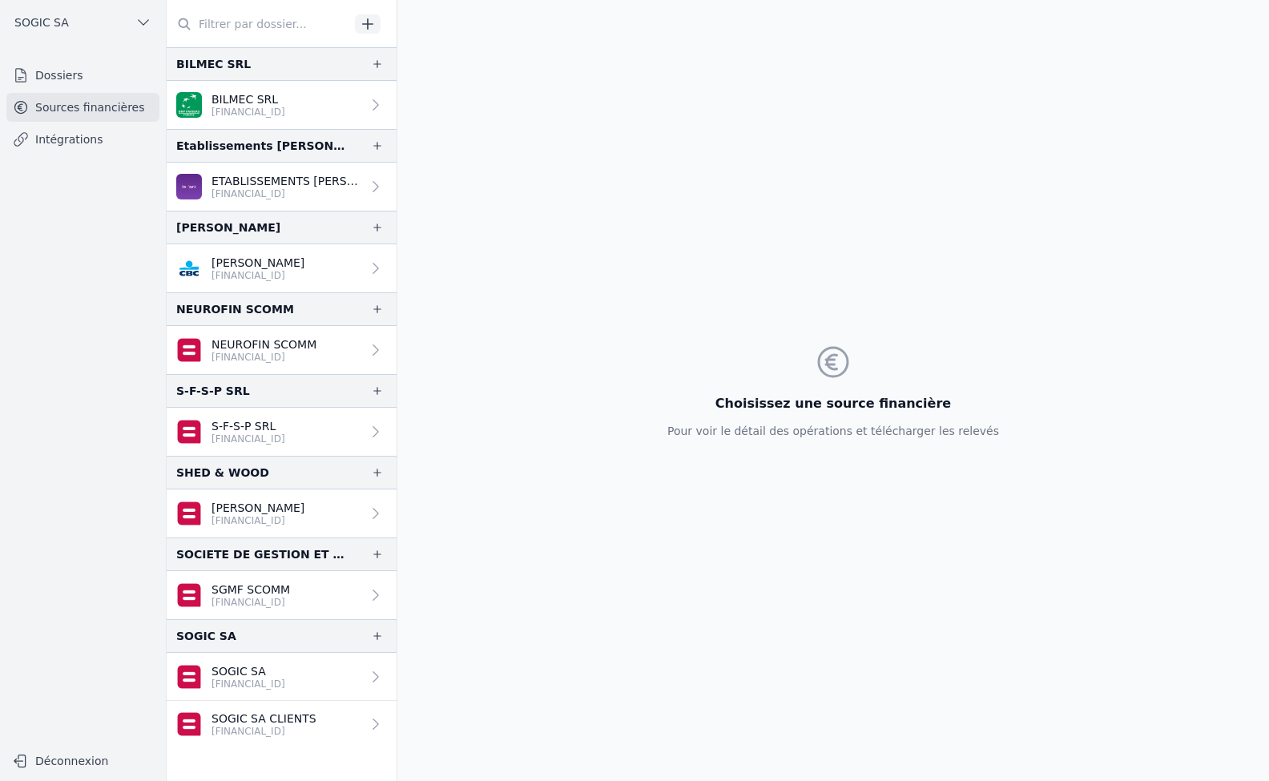
click at [62, 69] on link "Dossiers" at bounding box center [82, 75] width 153 height 29
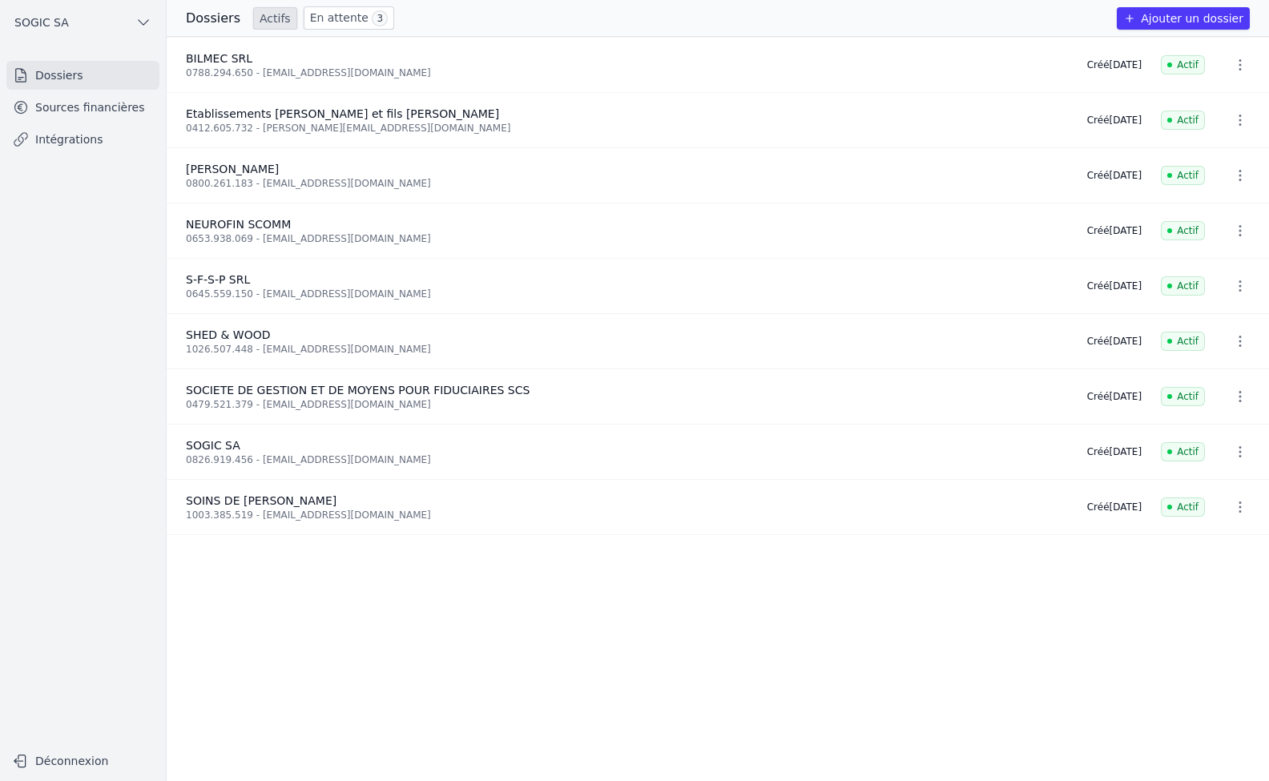
click at [67, 109] on link "Sources financières" at bounding box center [82, 107] width 153 height 29
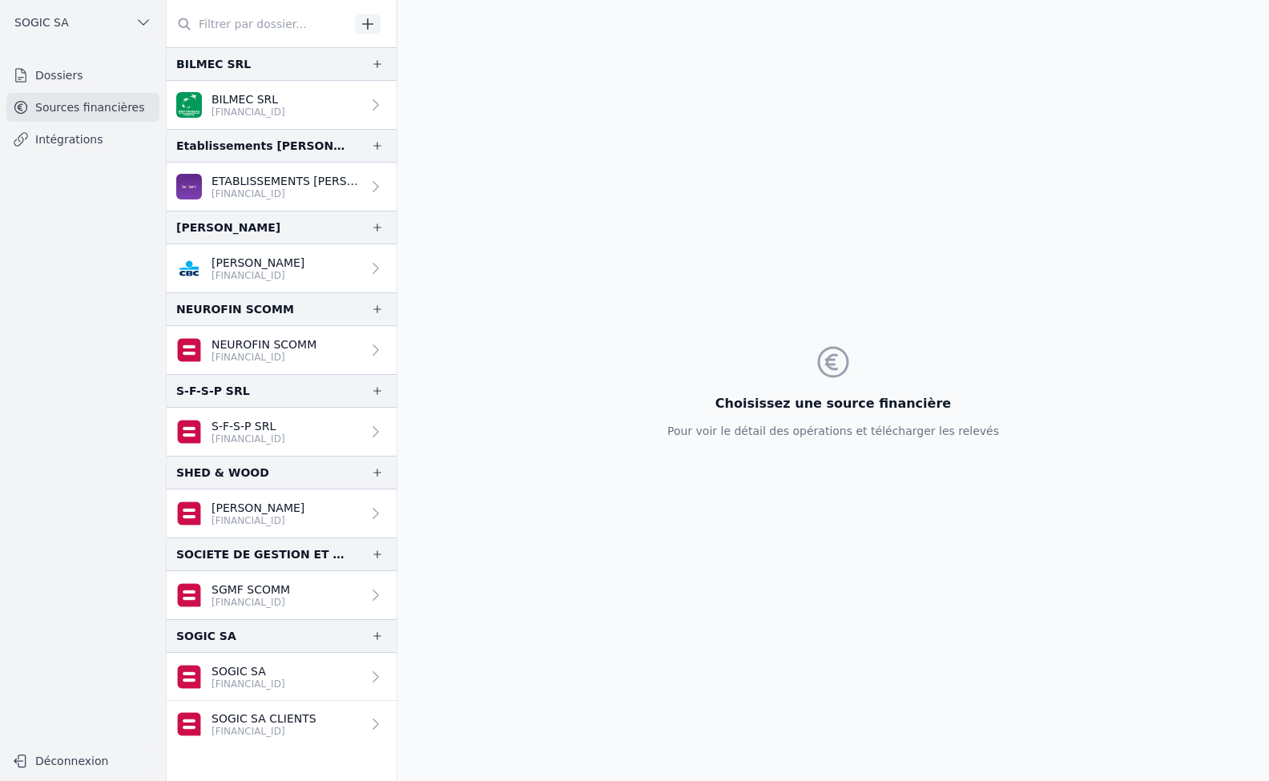
click at [87, 140] on link "Intégrations" at bounding box center [82, 139] width 153 height 29
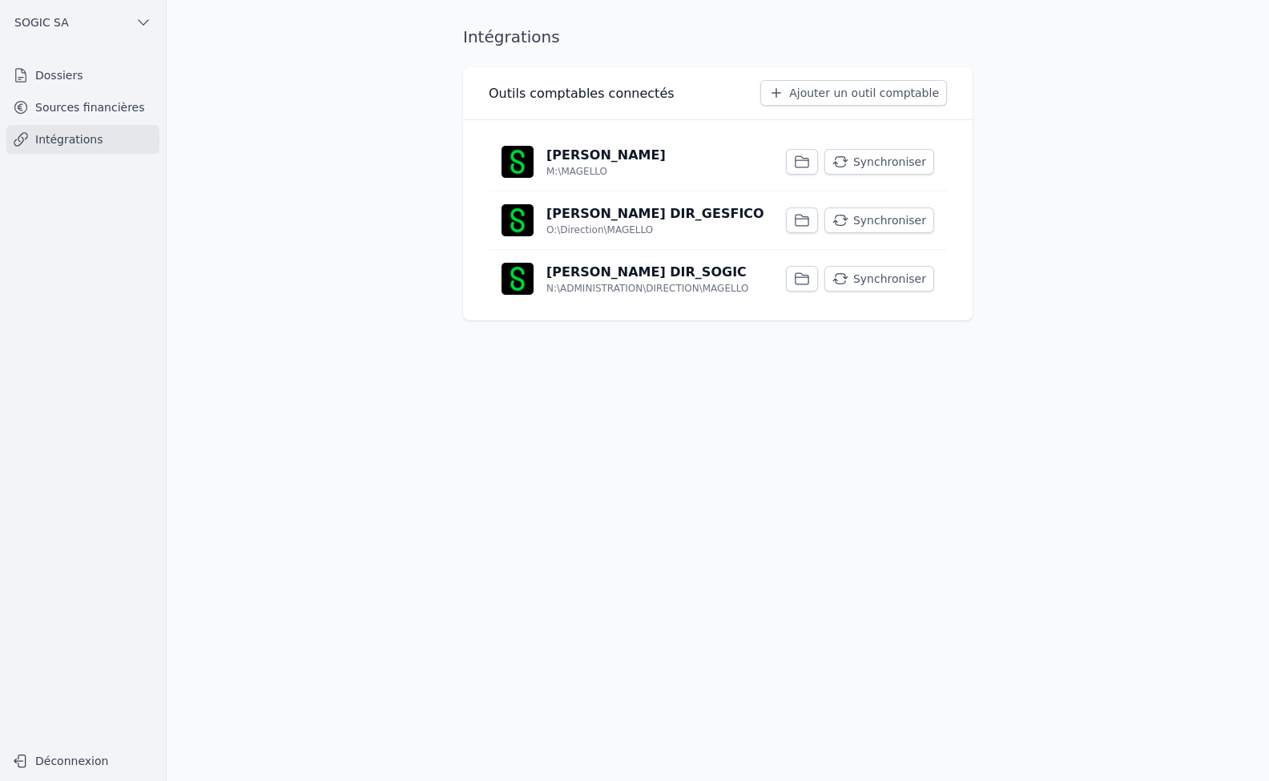
click at [62, 81] on link "Dossiers" at bounding box center [82, 75] width 153 height 29
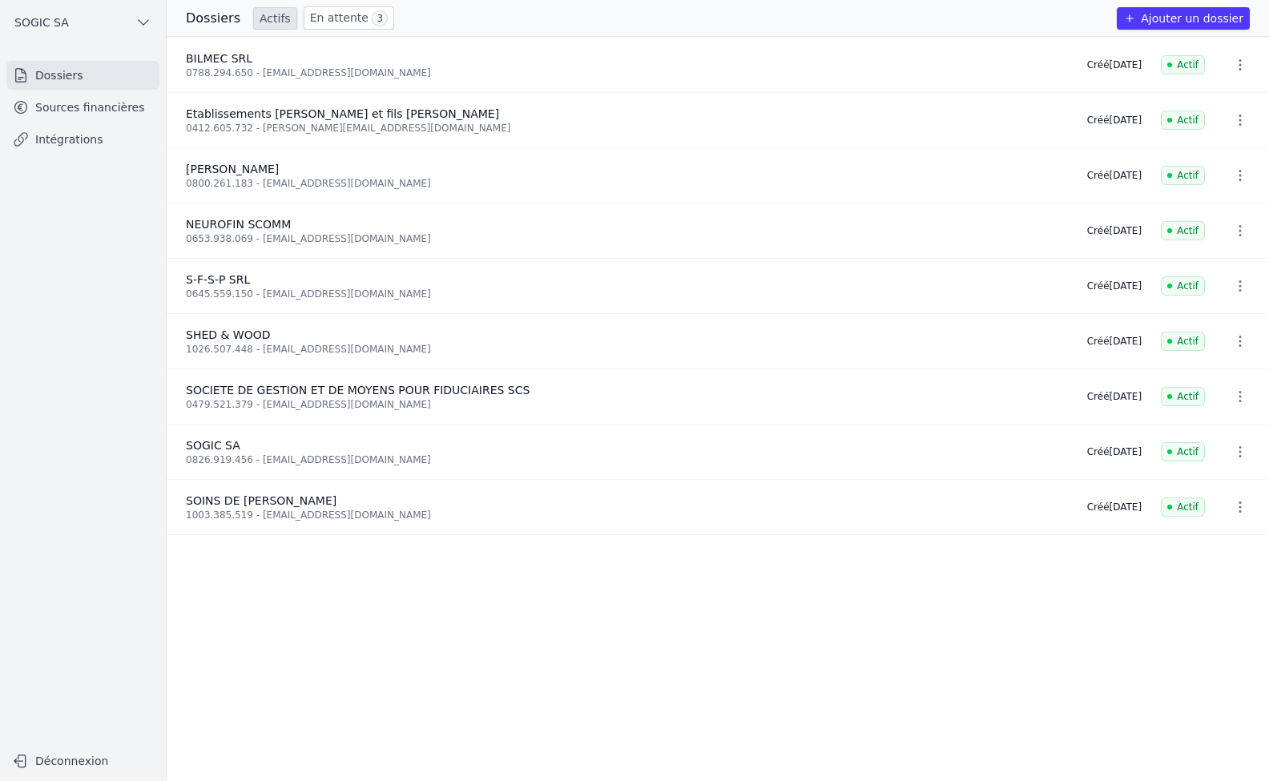
click at [341, 21] on link "En attente 3" at bounding box center [349, 17] width 91 height 23
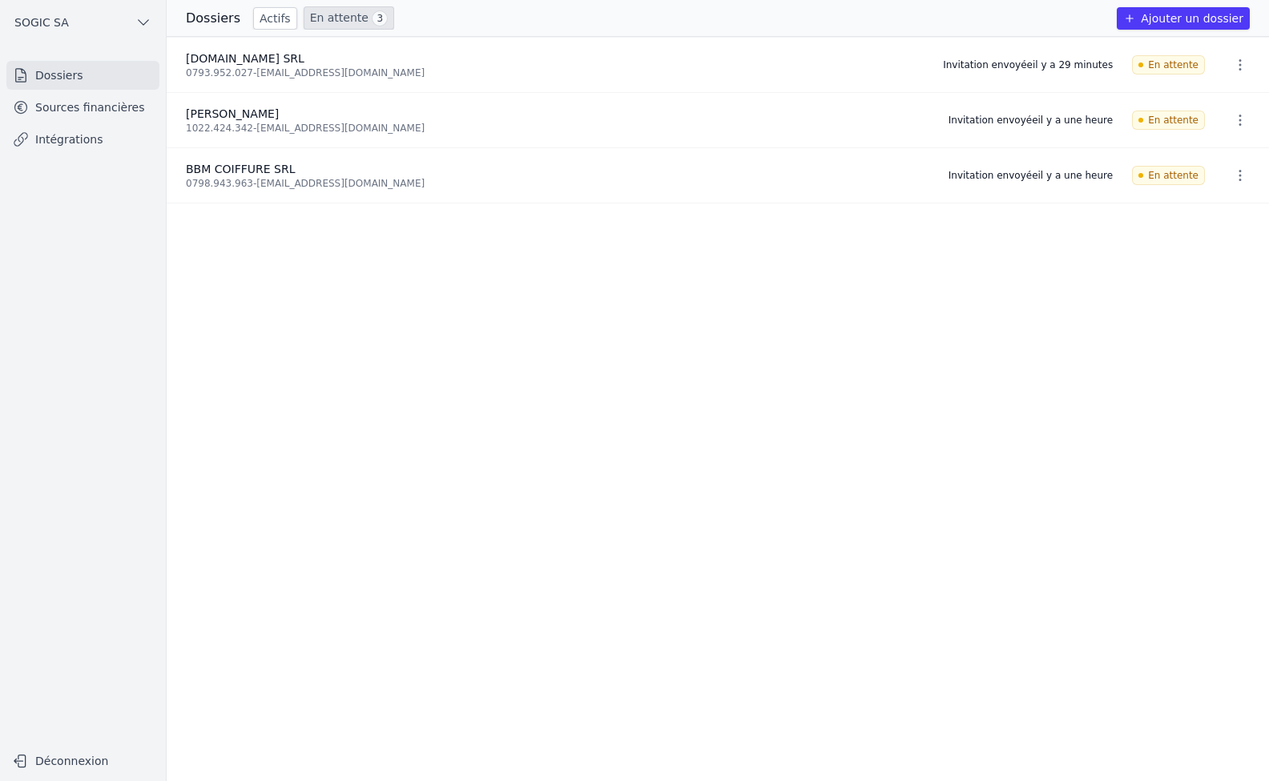
click at [71, 99] on link "Sources financières" at bounding box center [82, 107] width 153 height 29
